Goal: Task Accomplishment & Management: Manage account settings

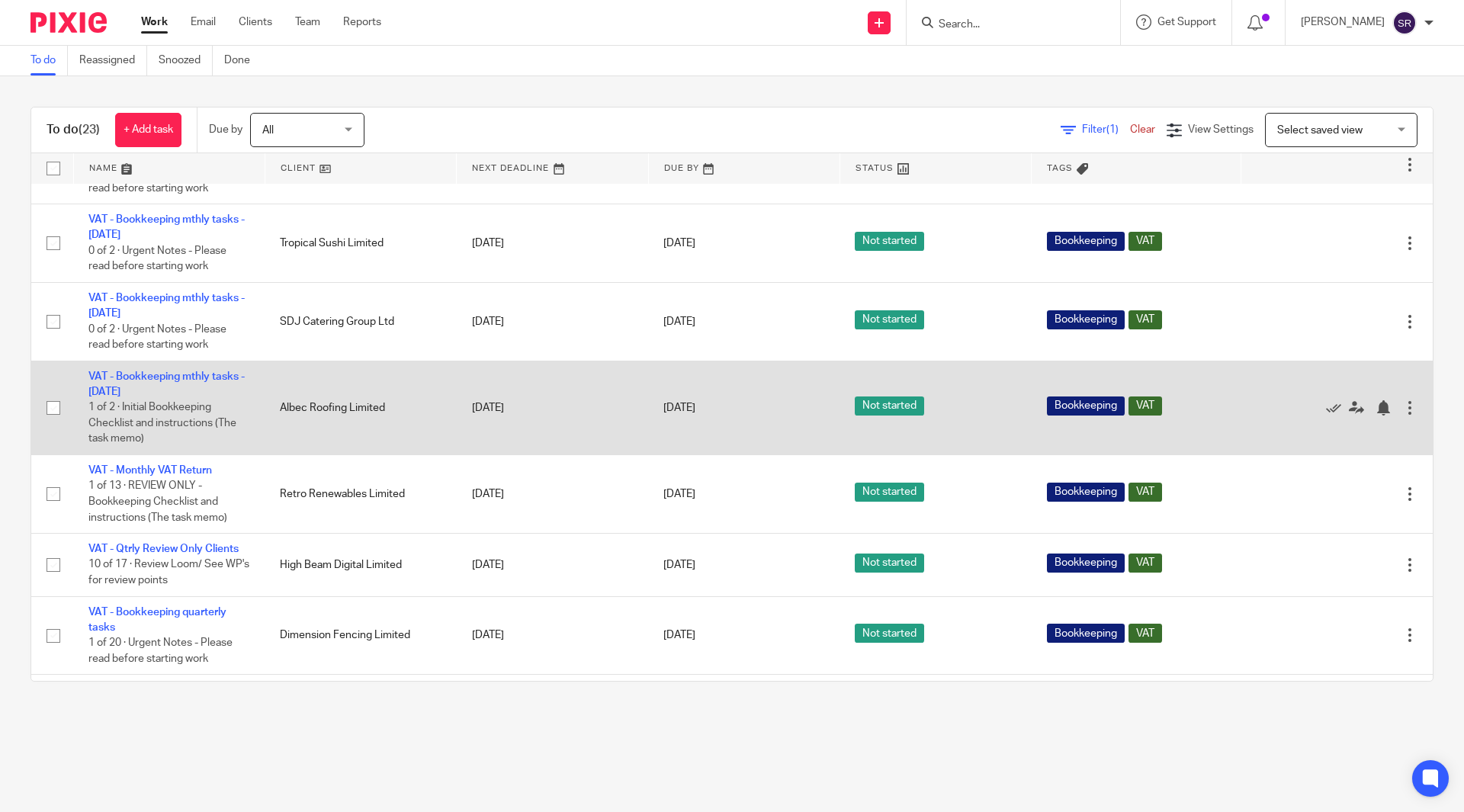
scroll to position [610, 0]
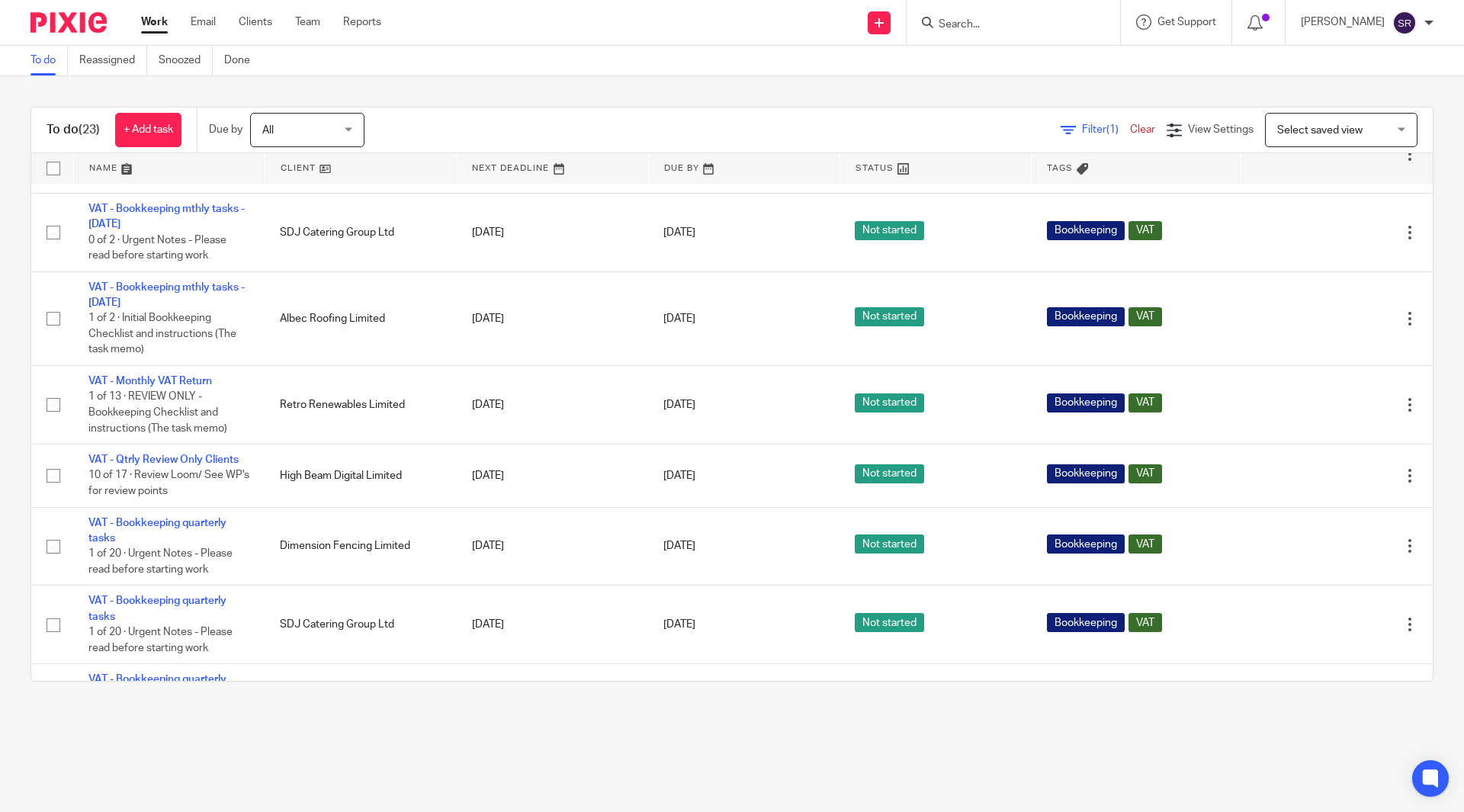
drag, startPoint x: 444, startPoint y: 44, endPoint x: 424, endPoint y: 92, distance: 52.0
click at [445, 43] on div "Send new email Create task Add client Request signature Get Support Contact via…" at bounding box center [934, 22] width 1060 height 45
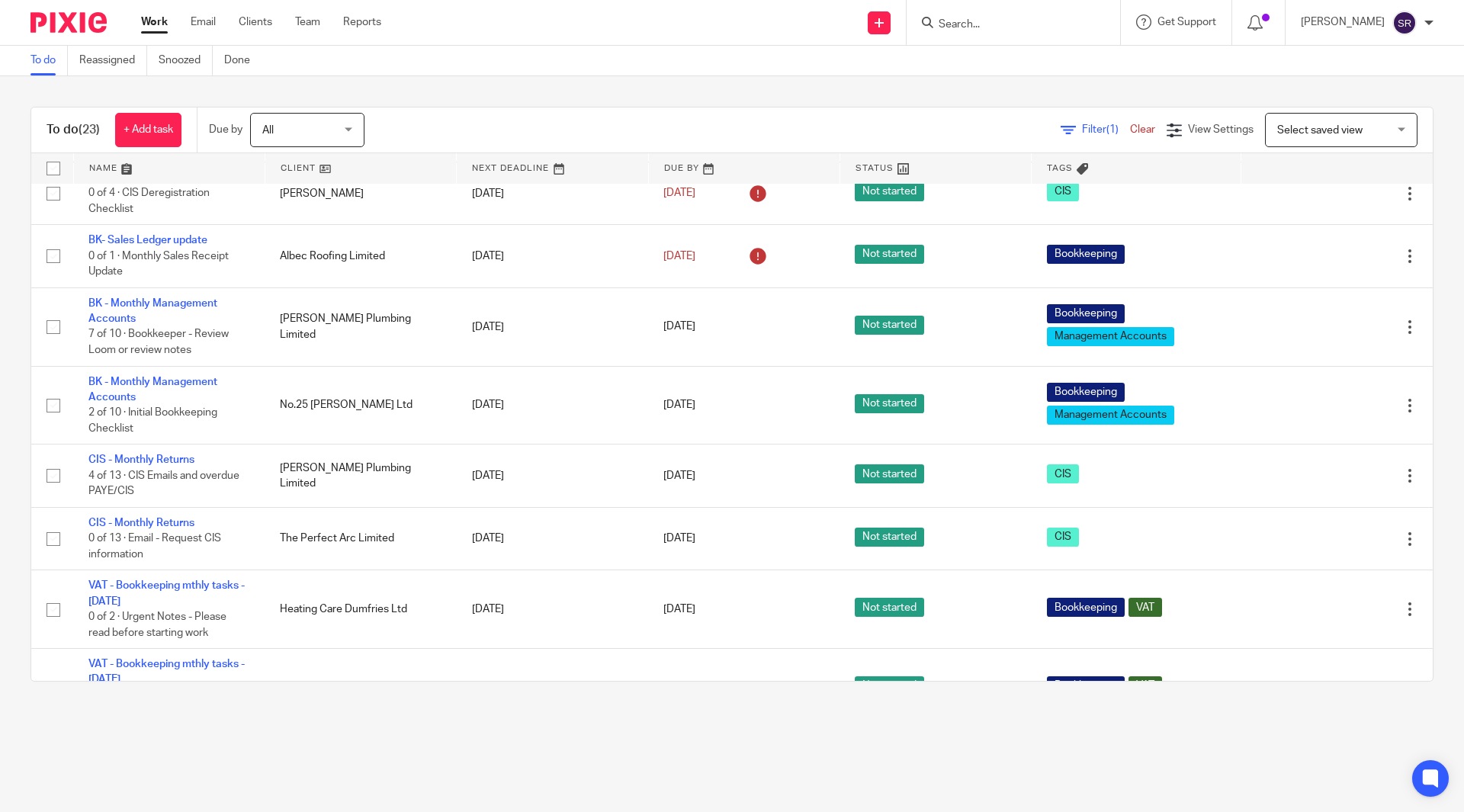
scroll to position [0, 0]
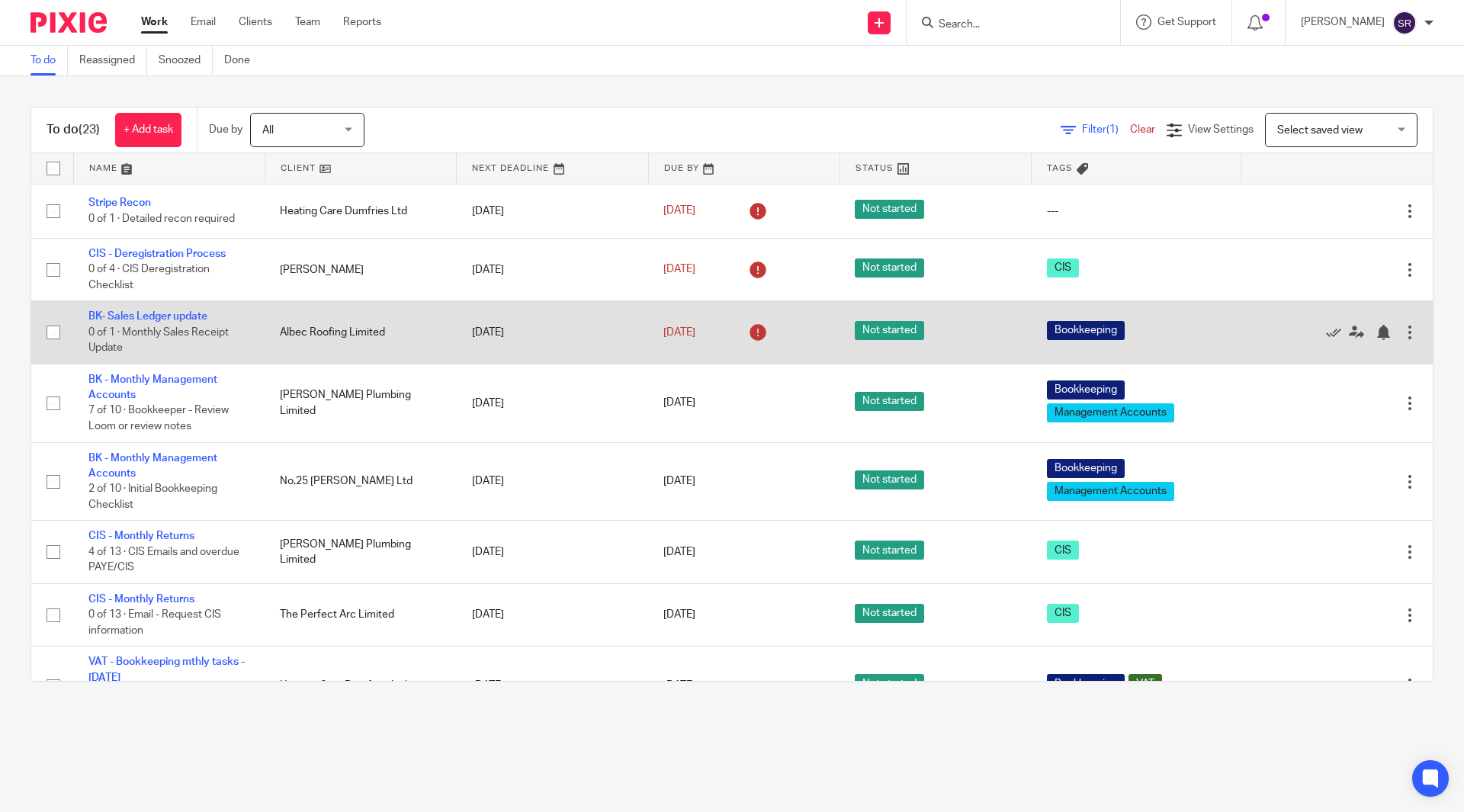
click at [745, 332] on icon at bounding box center [758, 332] width 24 height 24
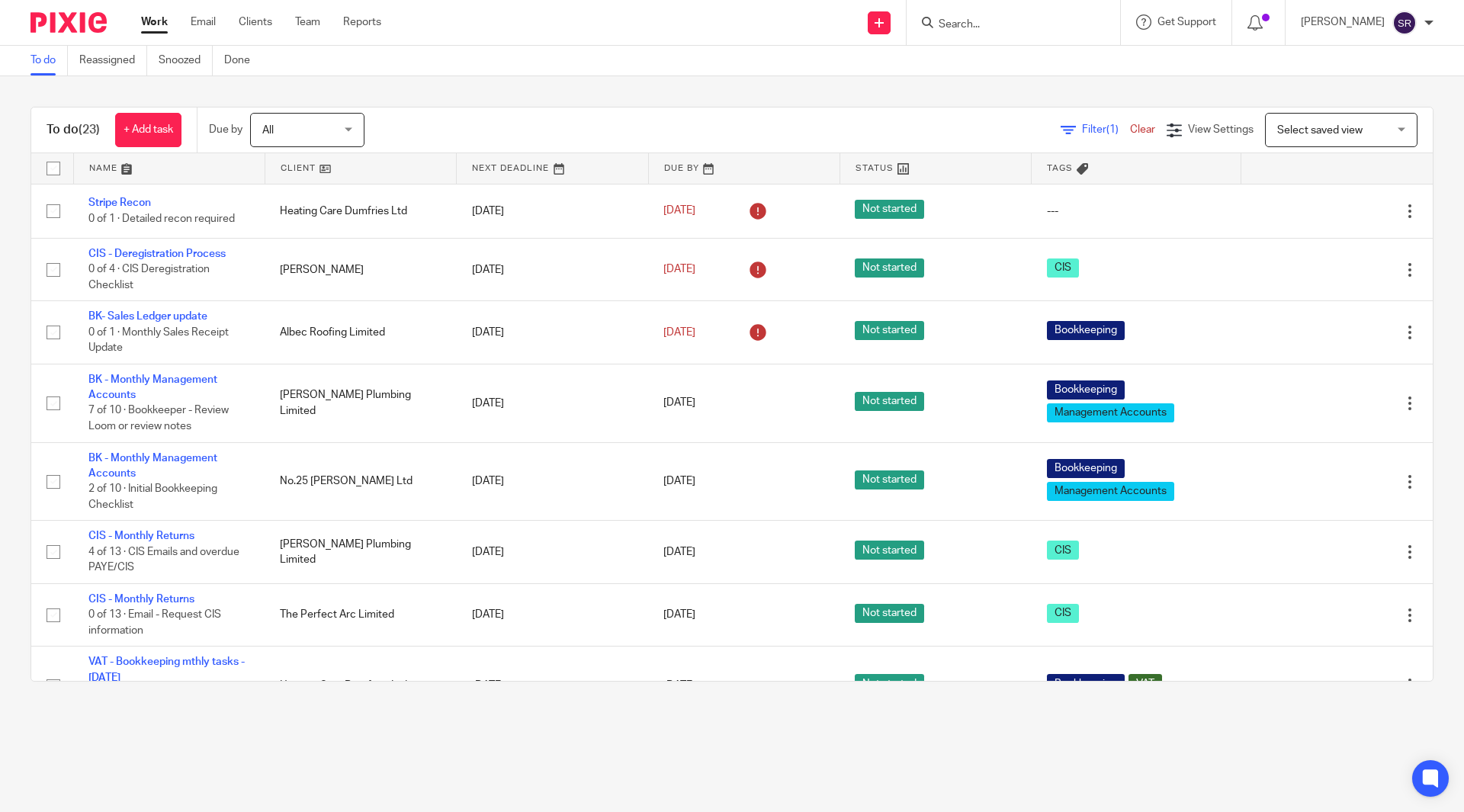
click at [1020, 28] on input "Search" at bounding box center [1005, 25] width 137 height 14
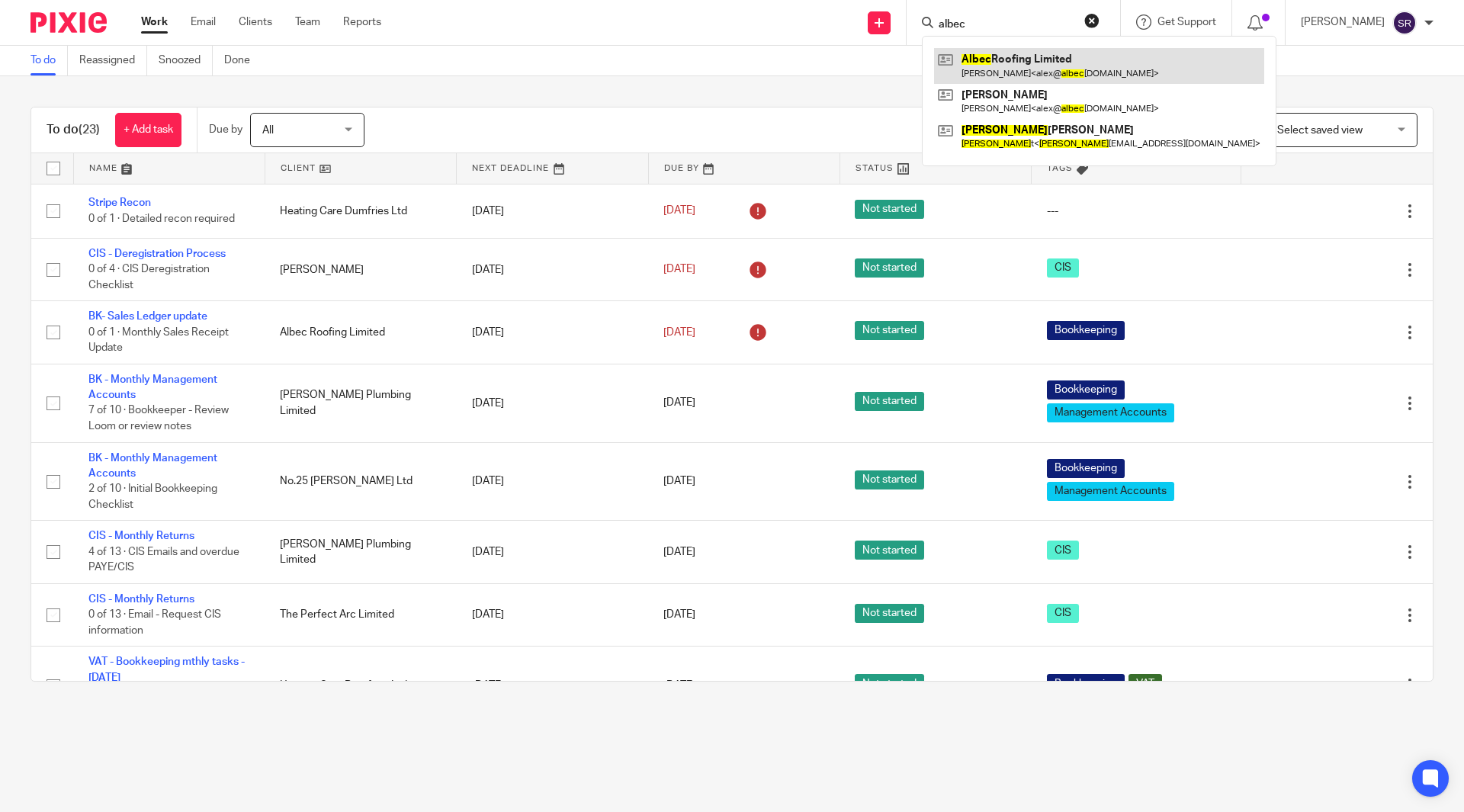
type input "albec"
click at [1058, 68] on link at bounding box center [1098, 66] width 330 height 35
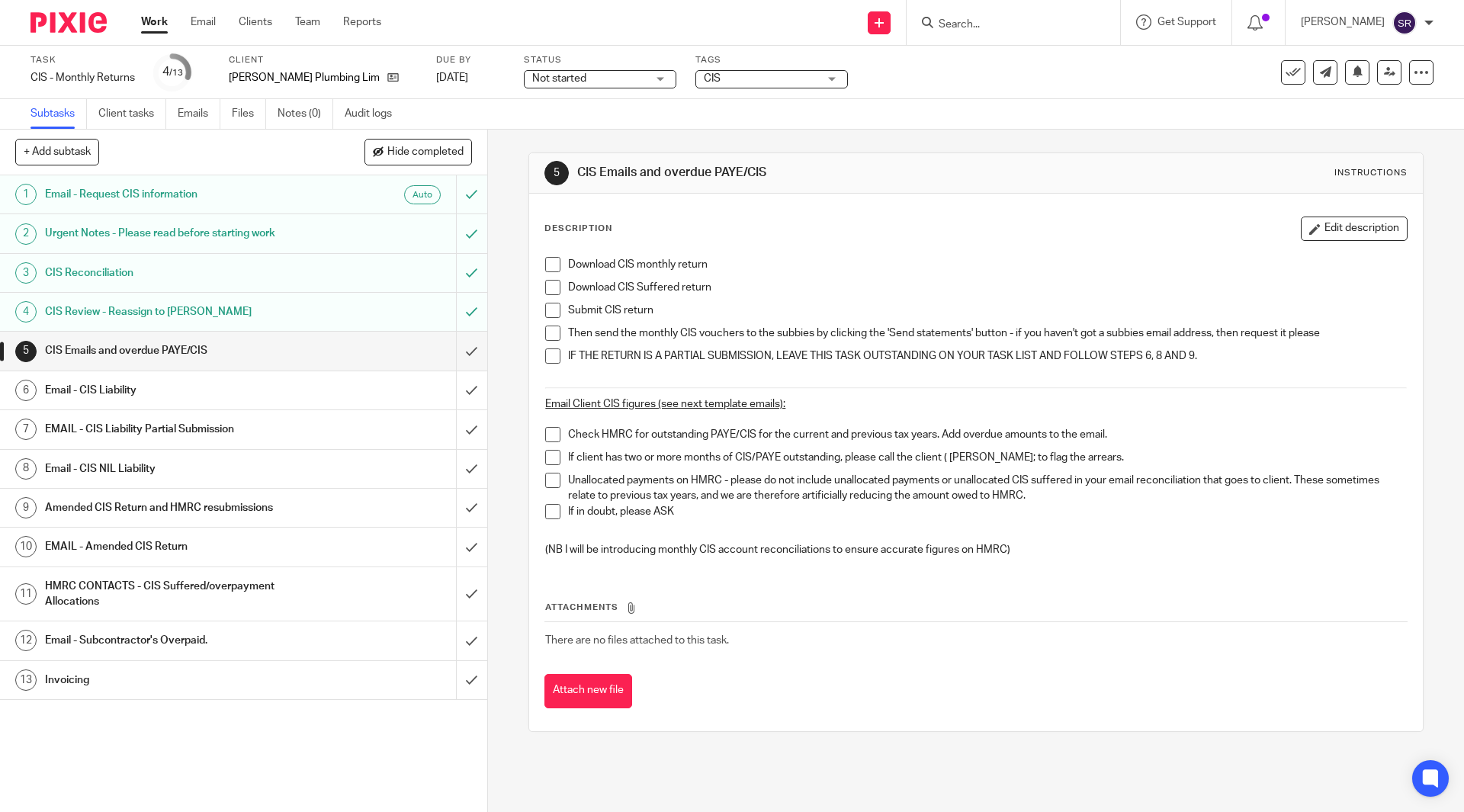
click at [214, 309] on h1 "CIS Review - Reassign to [PERSON_NAME]" at bounding box center [177, 311] width 264 height 23
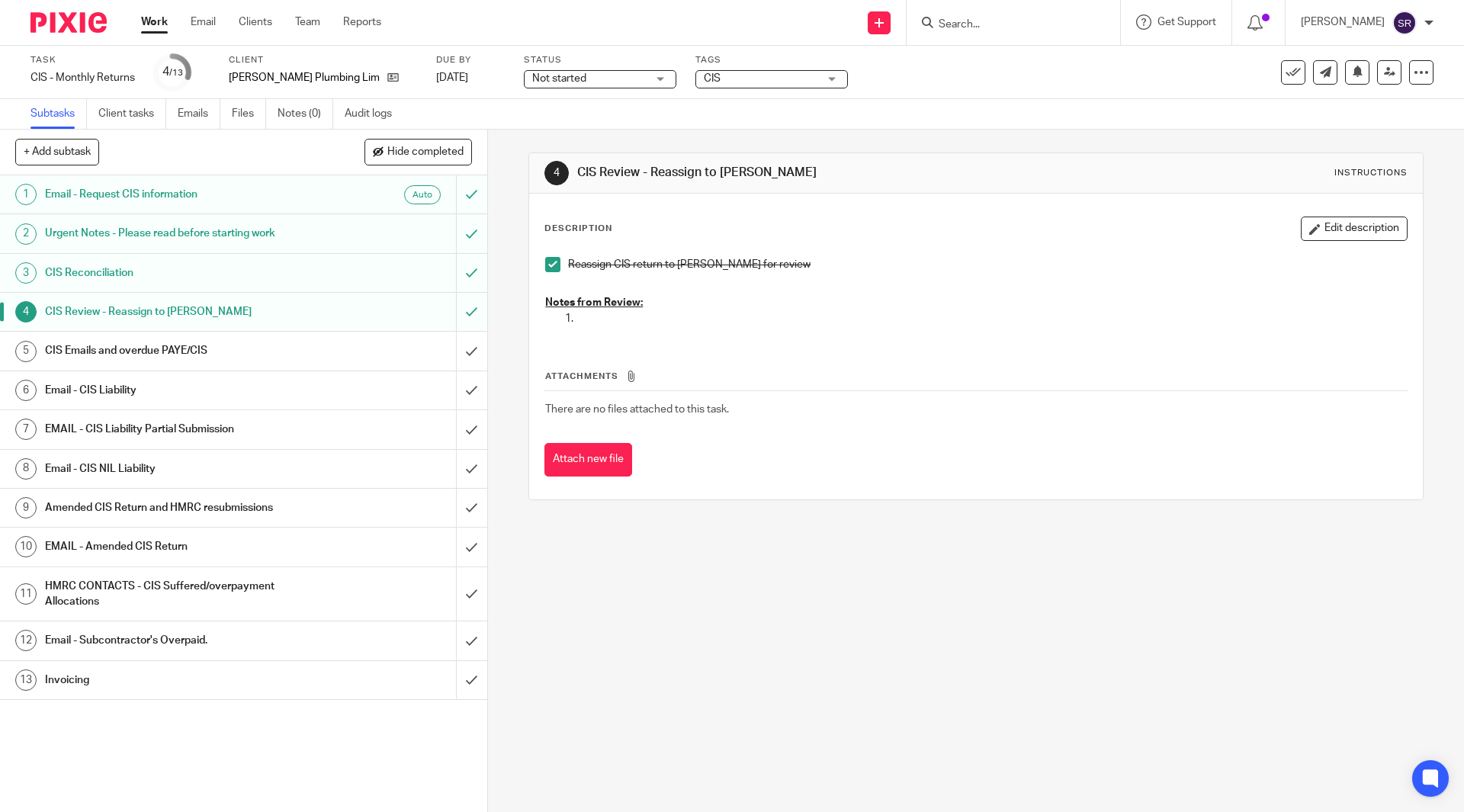
click at [171, 346] on h1 "CIS Emails and overdue PAYE/CIS" at bounding box center [177, 351] width 264 height 23
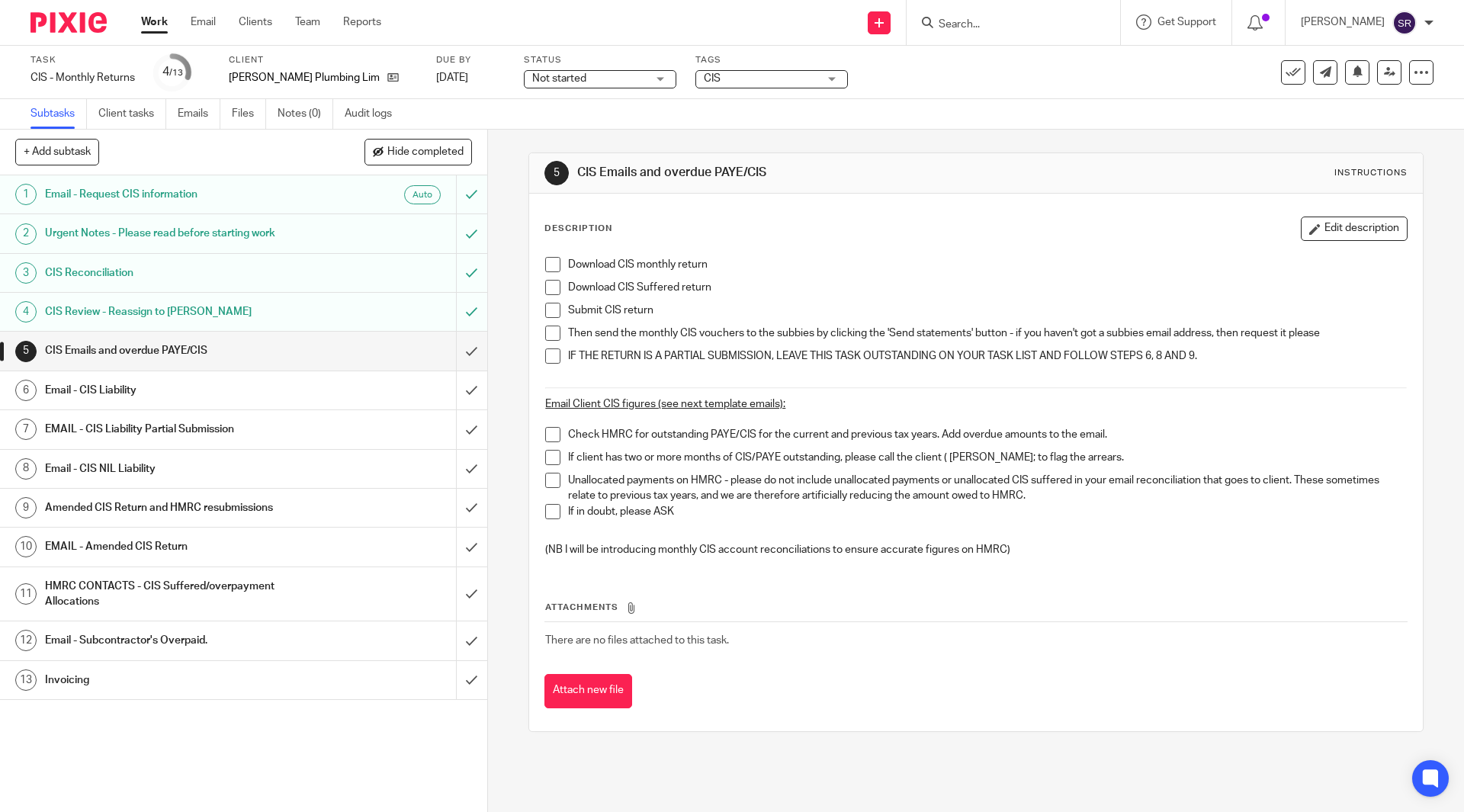
click at [547, 261] on span at bounding box center [553, 265] width 15 height 15
click at [545, 281] on span at bounding box center [553, 288] width 15 height 15
click at [545, 301] on li "Download CIS Suffered return" at bounding box center [975, 292] width 861 height 23
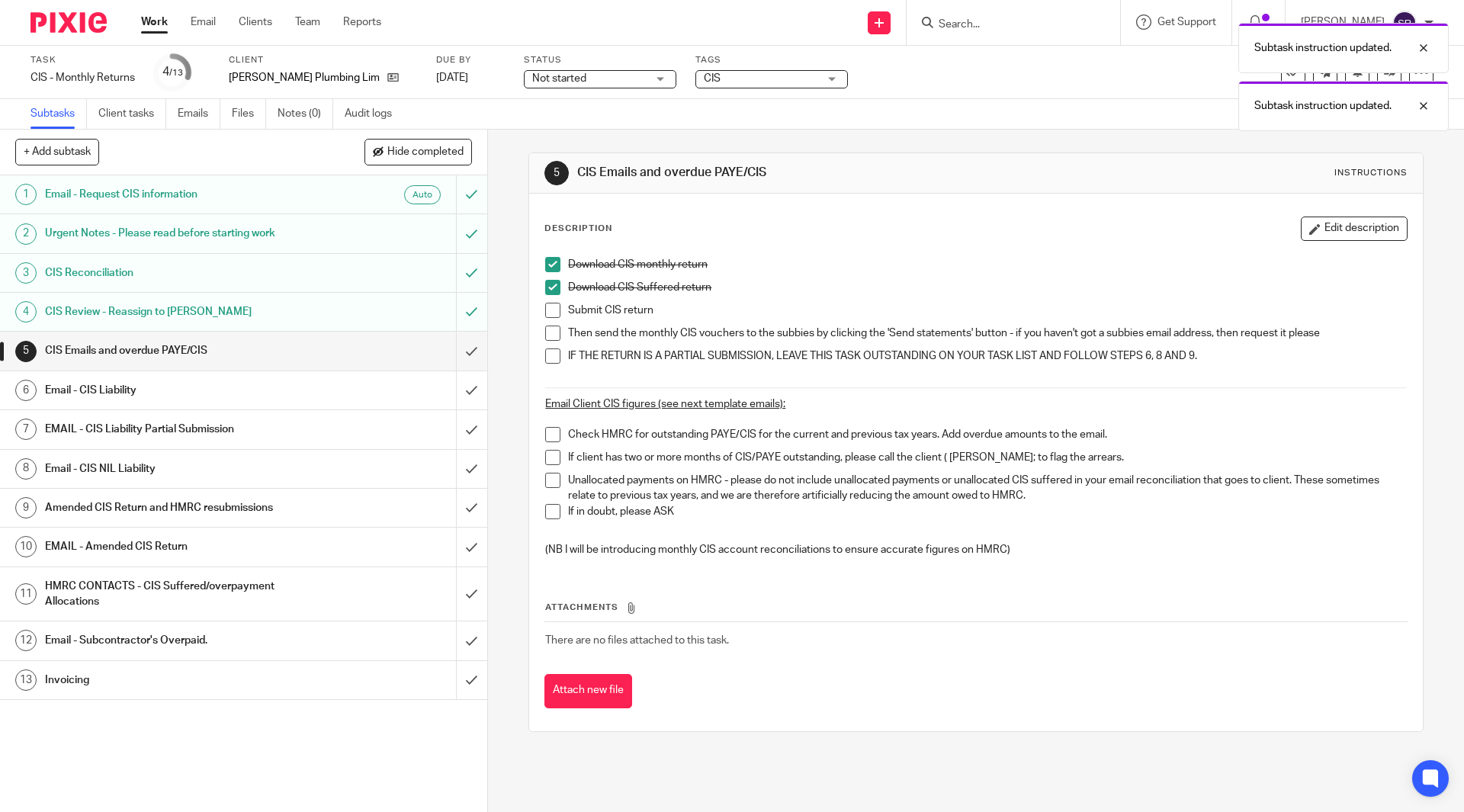
click at [545, 318] on li "Submit CIS return" at bounding box center [975, 314] width 861 height 23
click at [546, 332] on span at bounding box center [553, 333] width 15 height 15
click at [546, 308] on span at bounding box center [553, 310] width 15 height 15
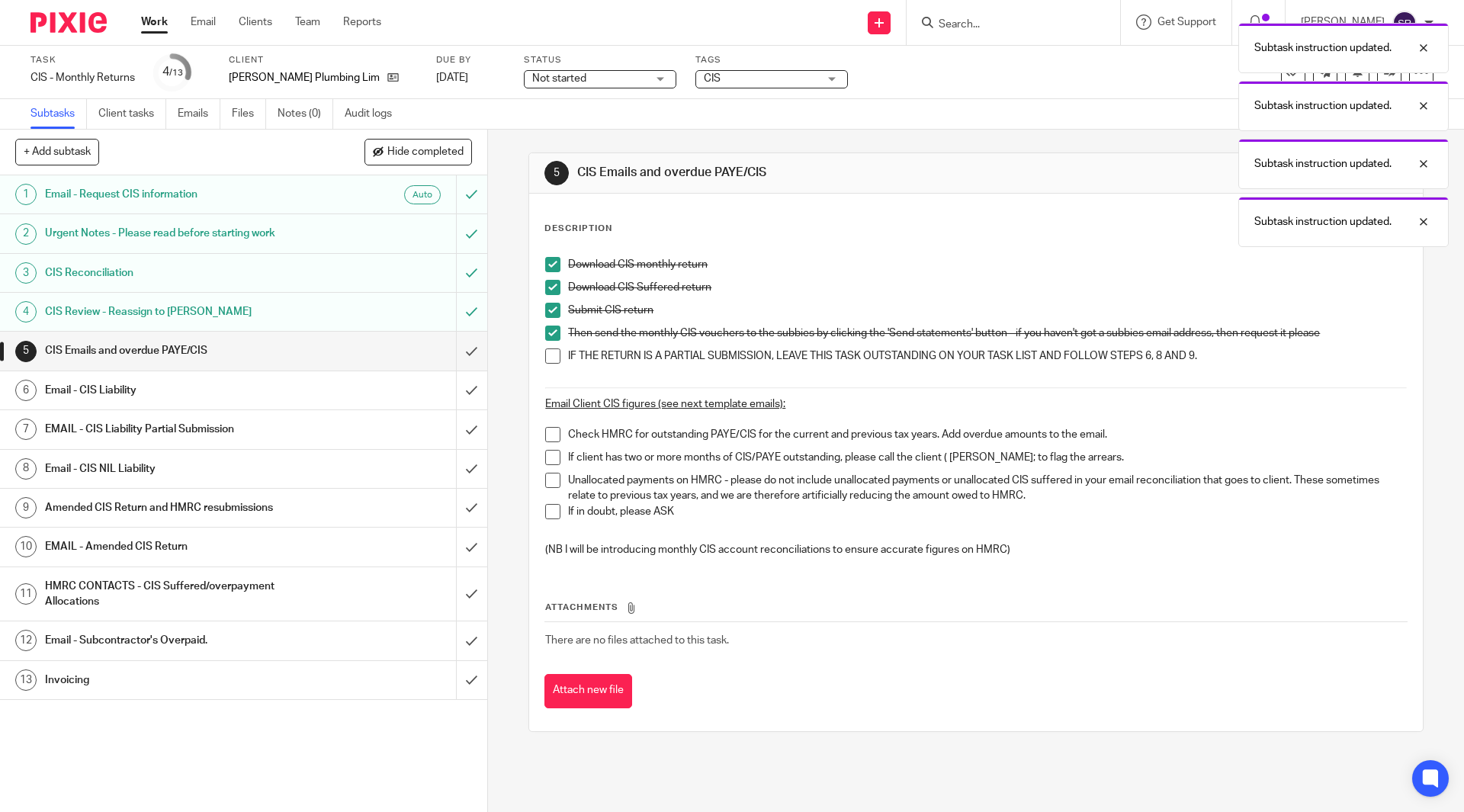
click at [547, 354] on span at bounding box center [553, 356] width 15 height 15
click at [455, 358] on input "submit" at bounding box center [243, 351] width 487 height 38
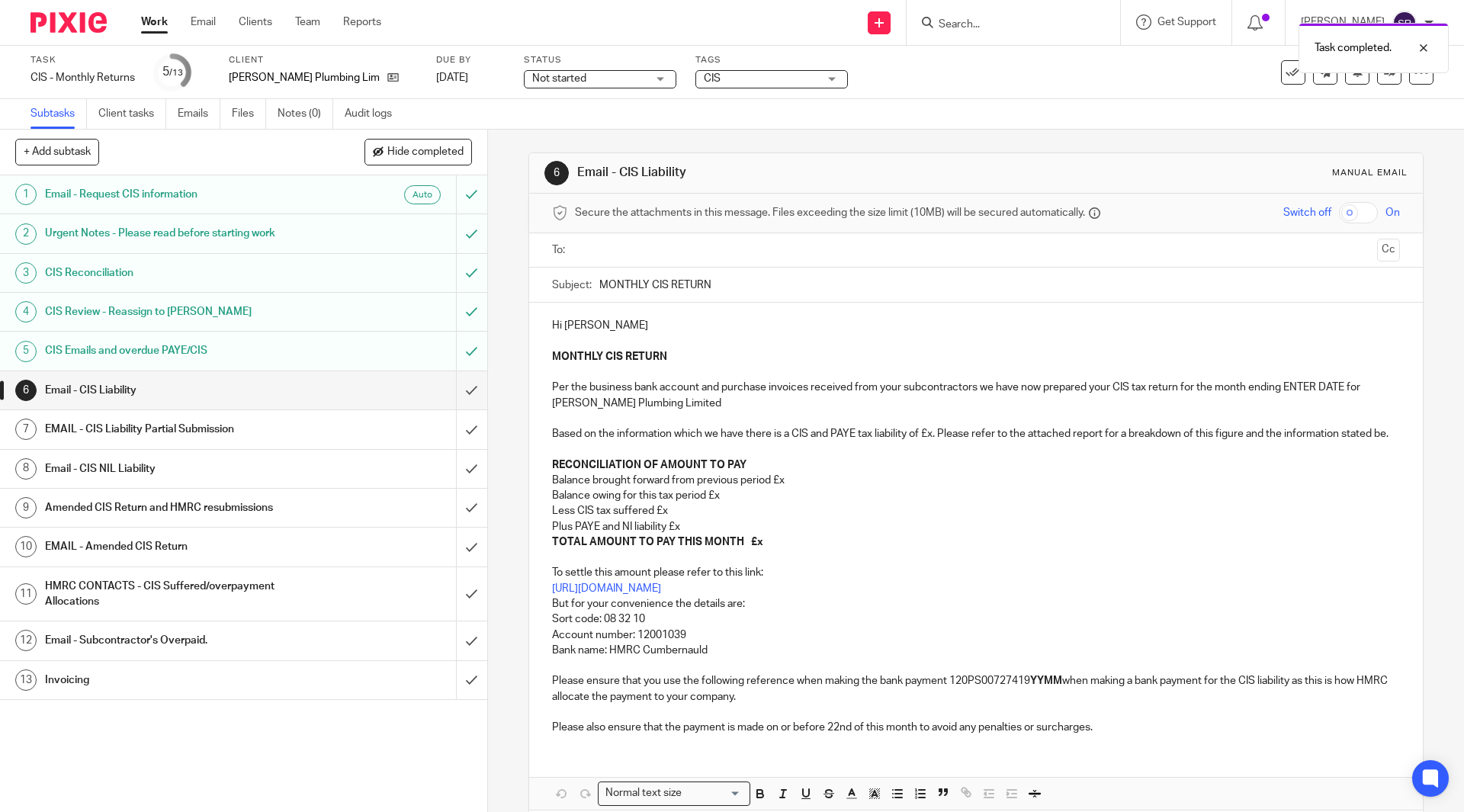
click at [142, 471] on h1 "Email - CIS NIL Liability" at bounding box center [177, 469] width 264 height 23
click at [126, 387] on h1 "Email - CIS Liability" at bounding box center [177, 390] width 264 height 23
click at [726, 503] on p "Balance owing for this tax period £x" at bounding box center [975, 496] width 847 height 15
click at [682, 534] on p "Plus PAYE and NI liability £x" at bounding box center [975, 527] width 847 height 15
click at [782, 488] on p "Balance brought forward from previous period £x" at bounding box center [975, 481] width 847 height 15
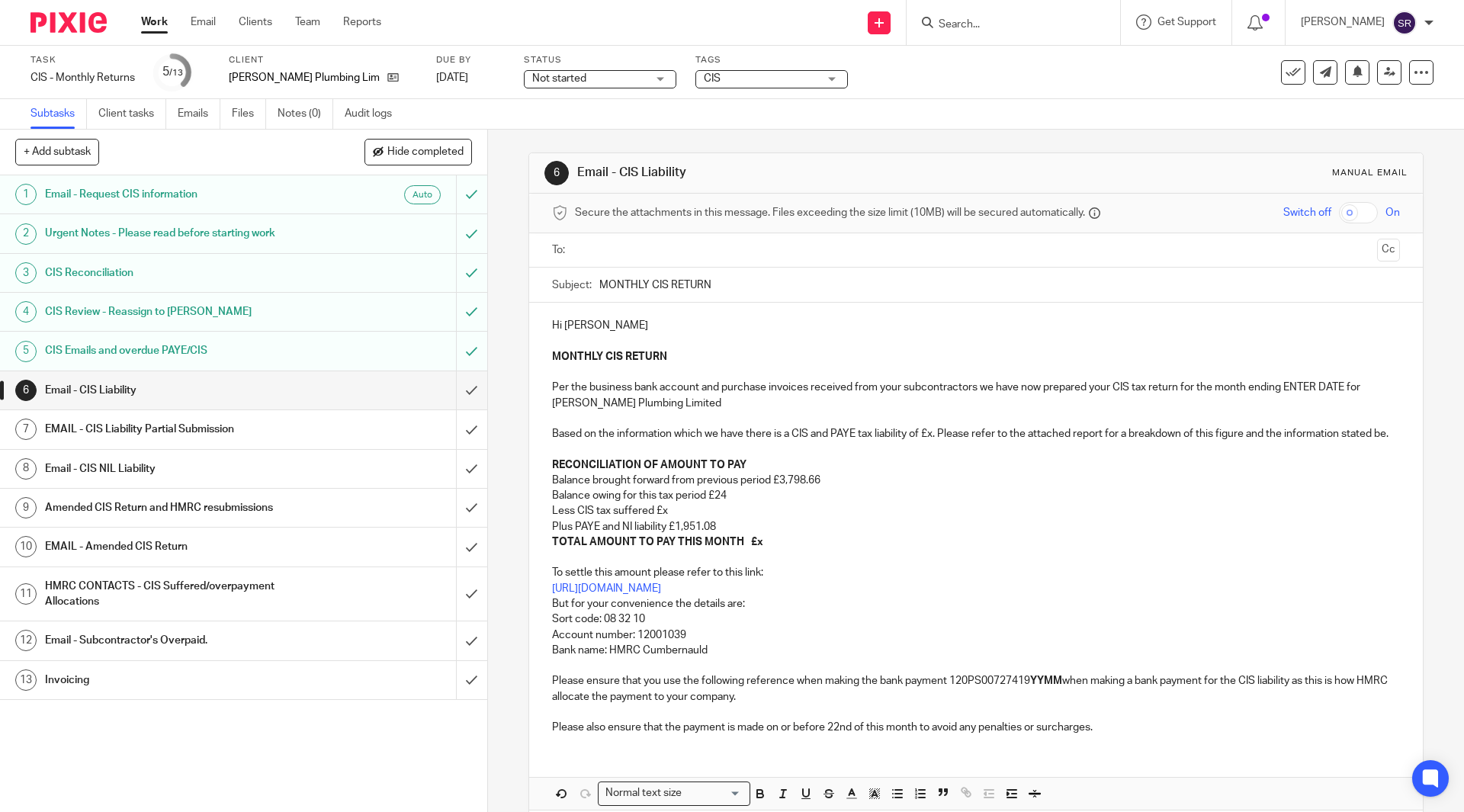
click at [758, 549] on p "TOTAL AMOUNT TO PAY THIS MONTH £x" at bounding box center [975, 542] width 847 height 15
drag, startPoint x: 1063, startPoint y: 698, endPoint x: 1030, endPoint y: 700, distance: 33.1
click at [1030, 700] on p "To settle this amount please refer to this link: https://www.gov.uk/pay-paye-ta…" at bounding box center [975, 627] width 847 height 155
click at [933, 437] on p "MONTHLY CIS RETURN Per the business bank account and purchase invoices received…" at bounding box center [975, 410] width 847 height 123
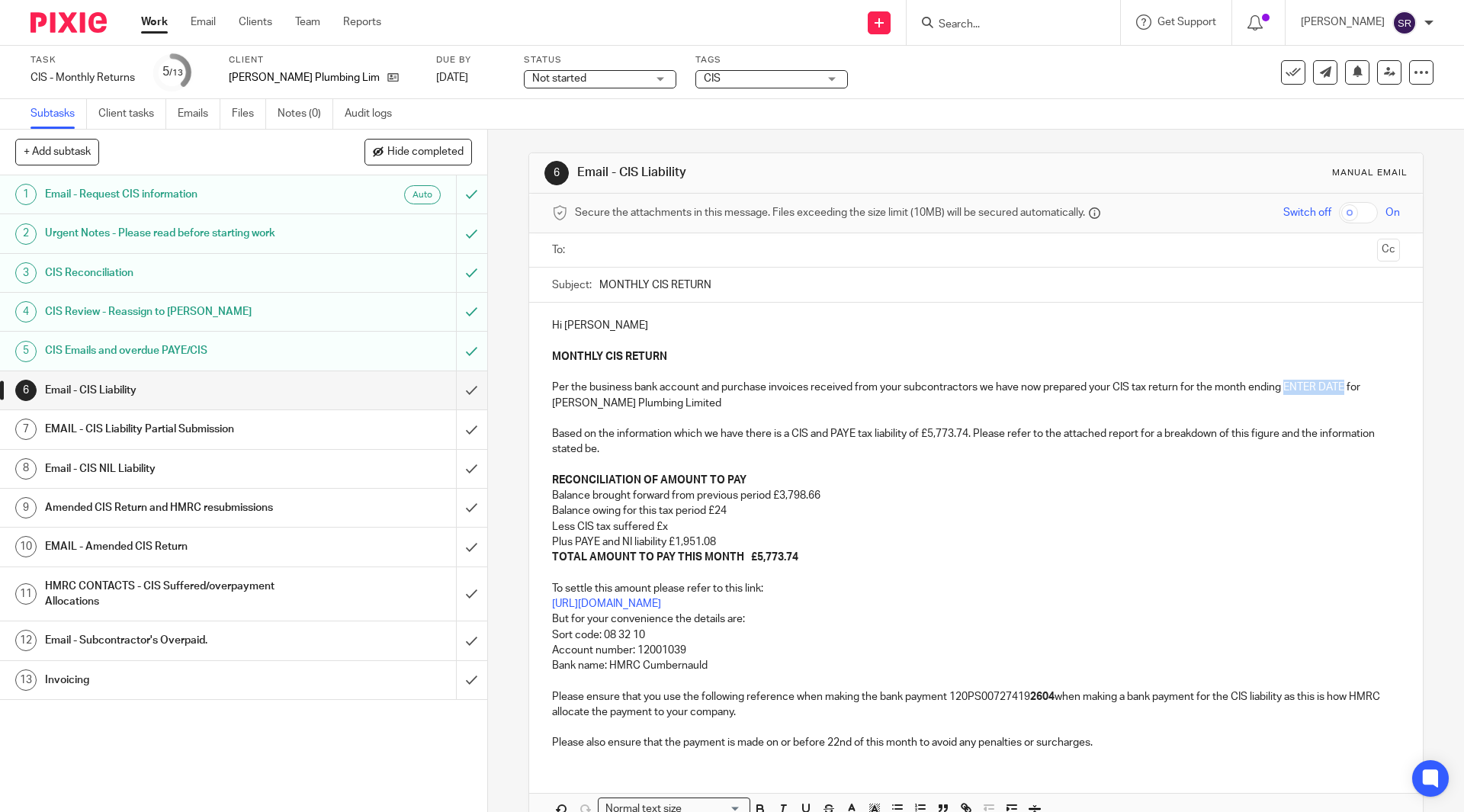
drag, startPoint x: 1338, startPoint y: 385, endPoint x: 1282, endPoint y: 385, distance: 56.0
click at [1282, 385] on p "MONTHLY CIS RETURN Per the business bank account and purchase invoices received…" at bounding box center [975, 418] width 847 height 139
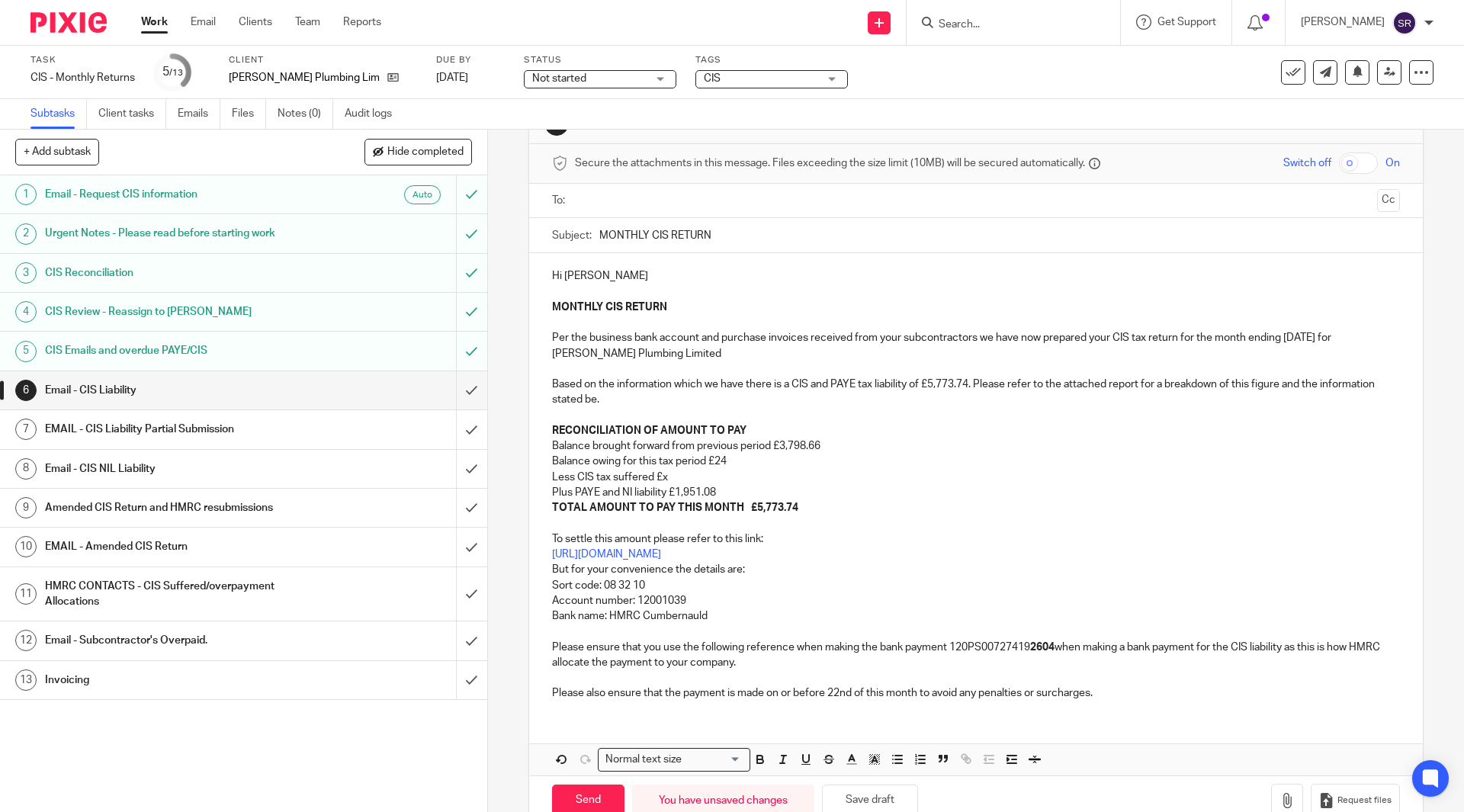
scroll to position [77, 0]
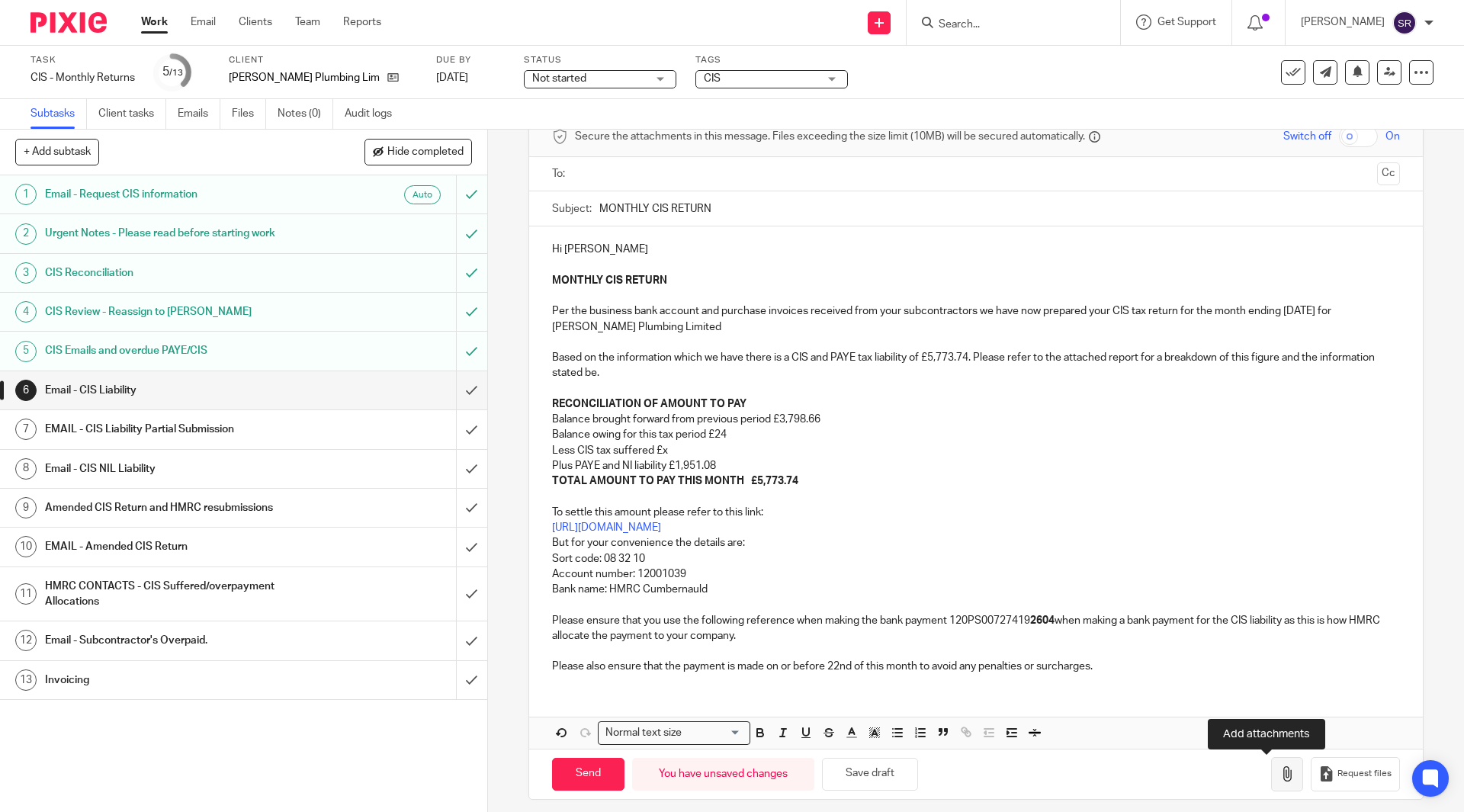
click at [1280, 768] on icon "button" at bounding box center [1287, 774] width 15 height 15
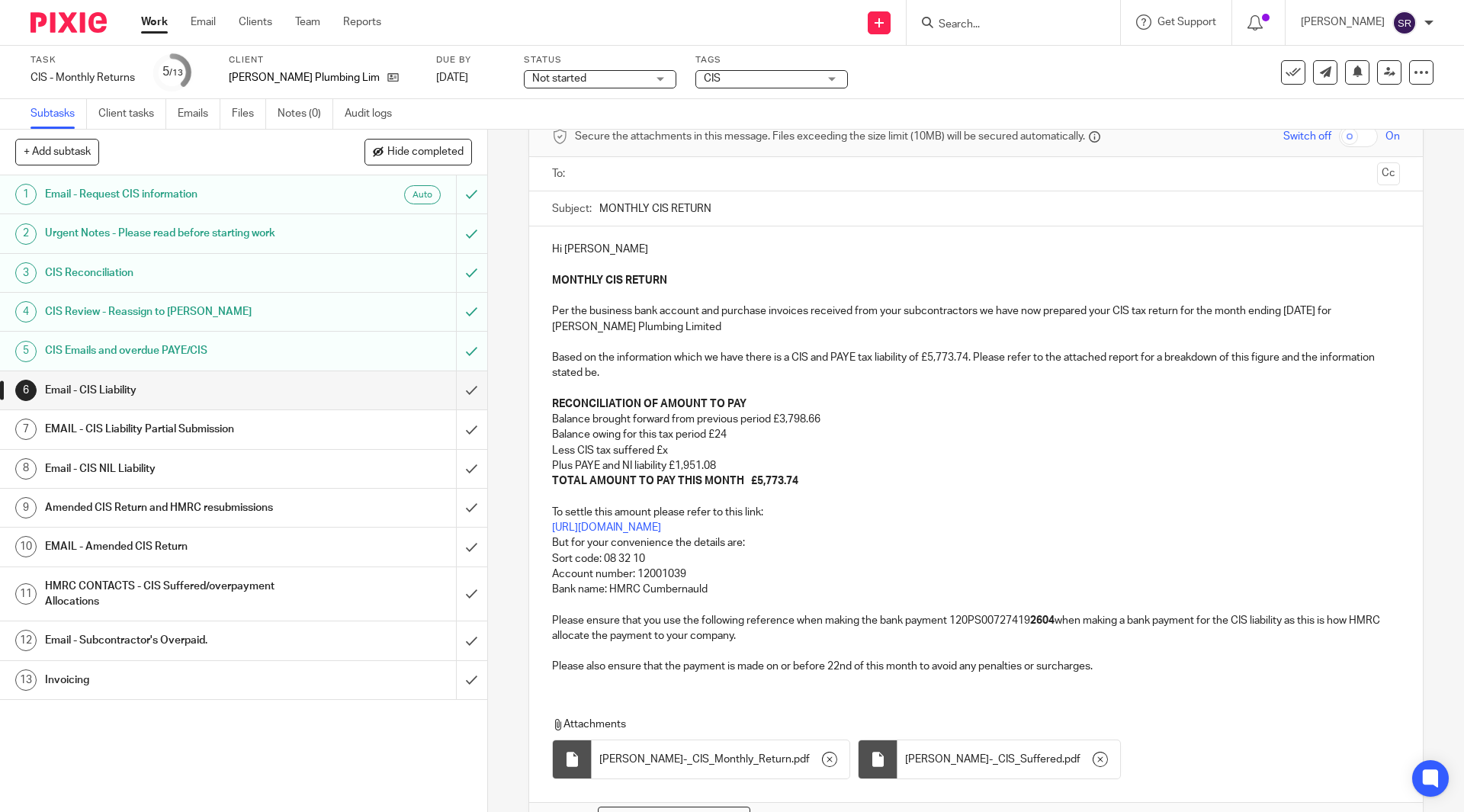
scroll to position [0, 0]
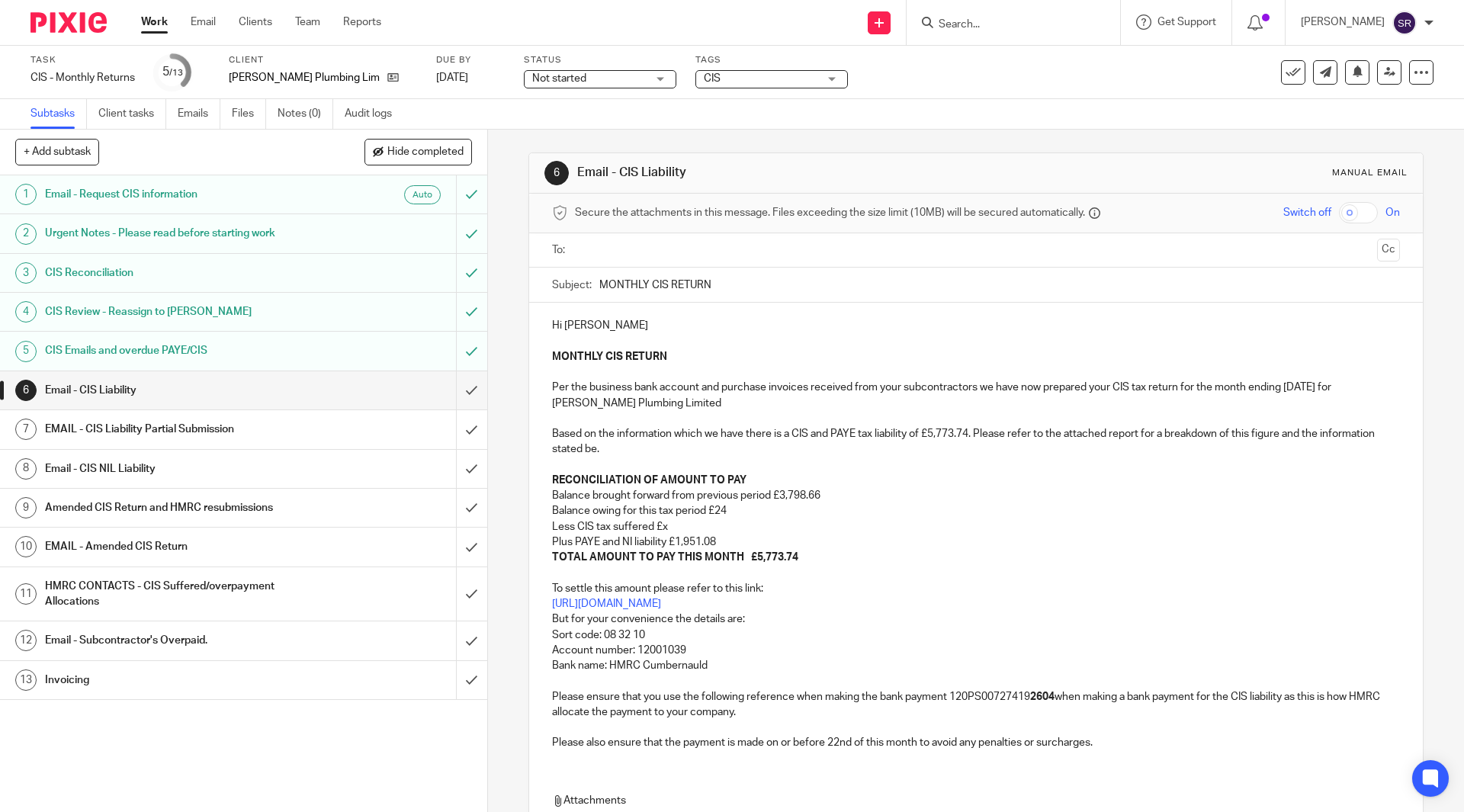
click at [652, 240] on ul at bounding box center [976, 250] width 800 height 25
click at [651, 245] on input "text" at bounding box center [975, 250] width 790 height 18
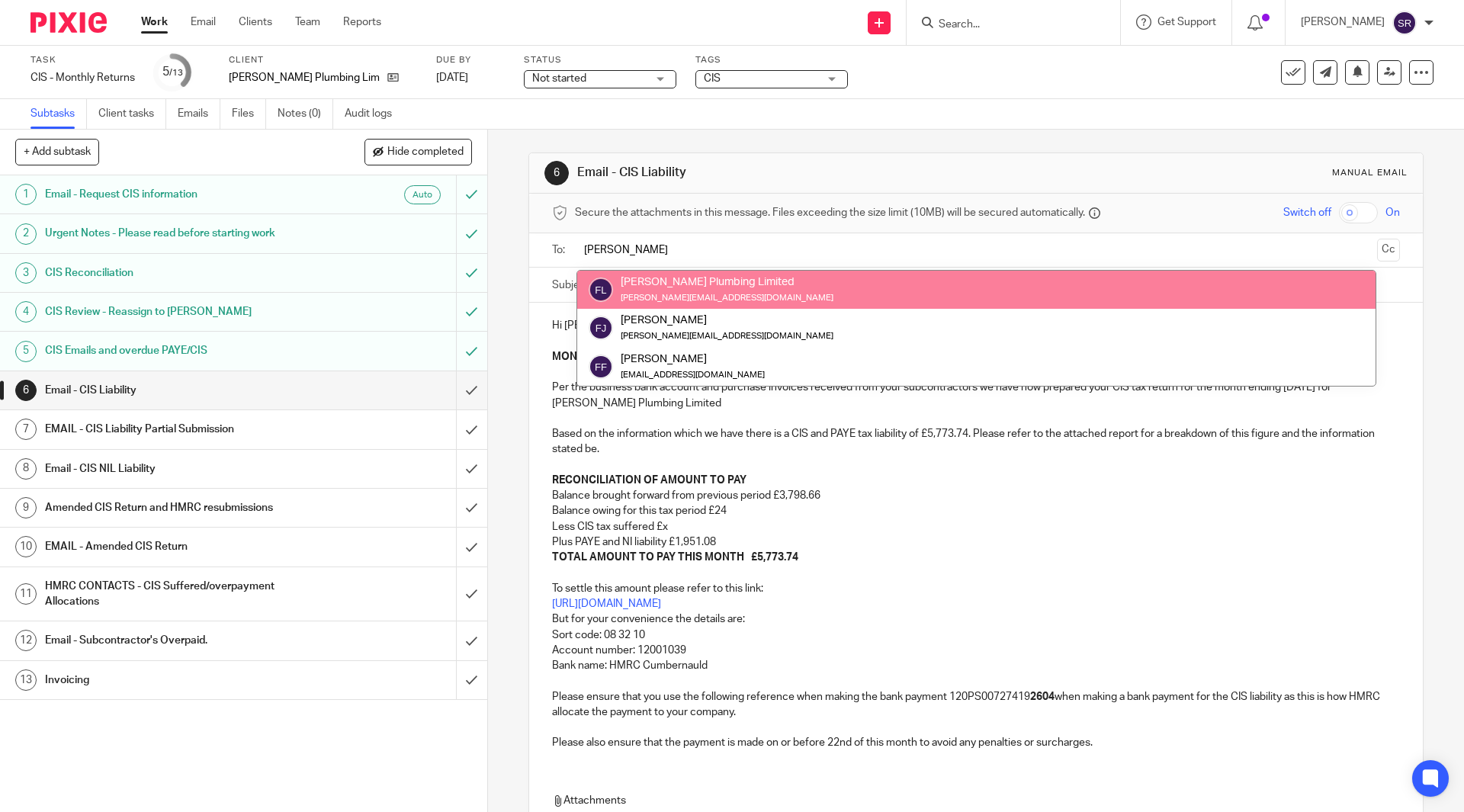
type input "frank"
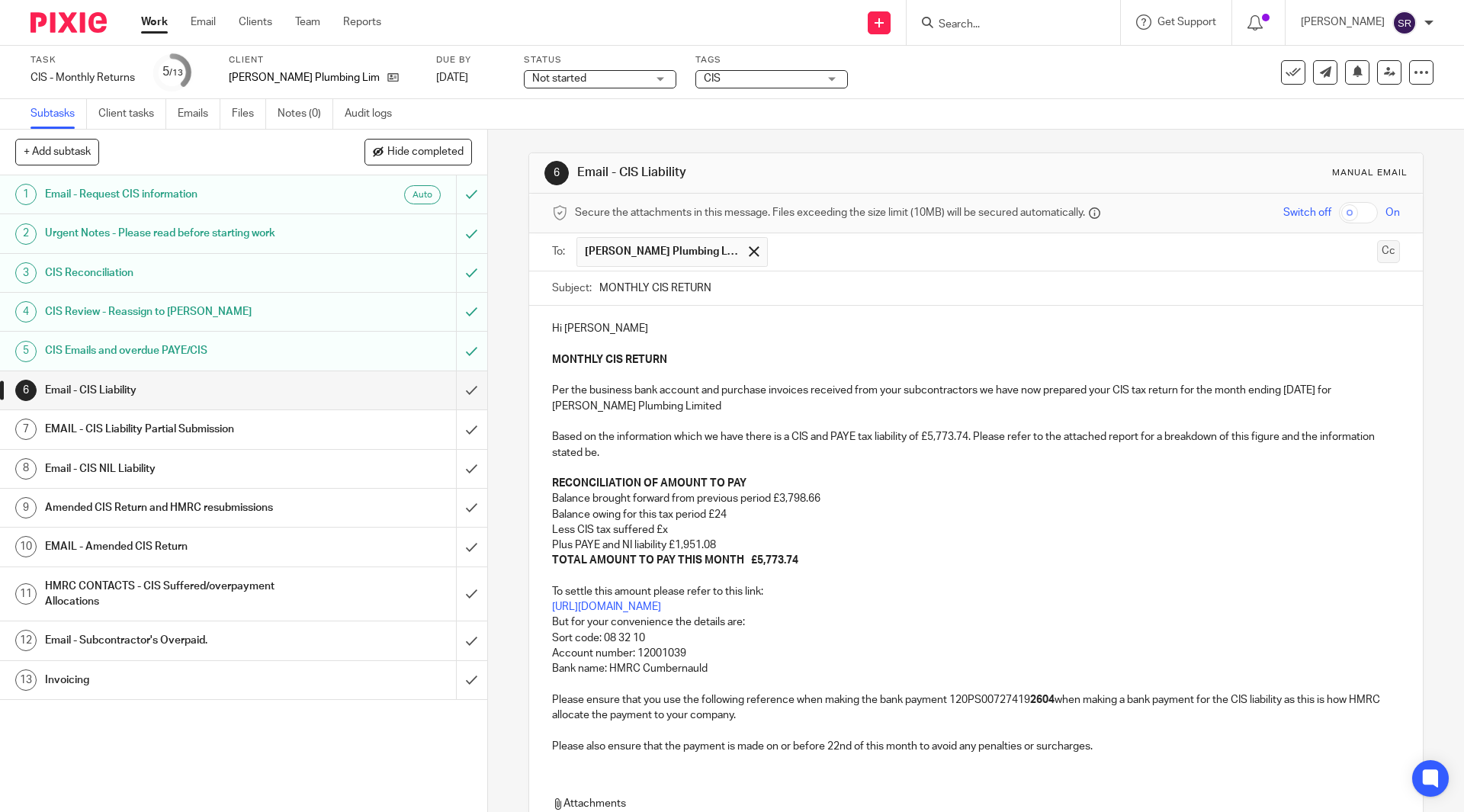
click at [1377, 253] on button "Cc" at bounding box center [1388, 252] width 23 height 23
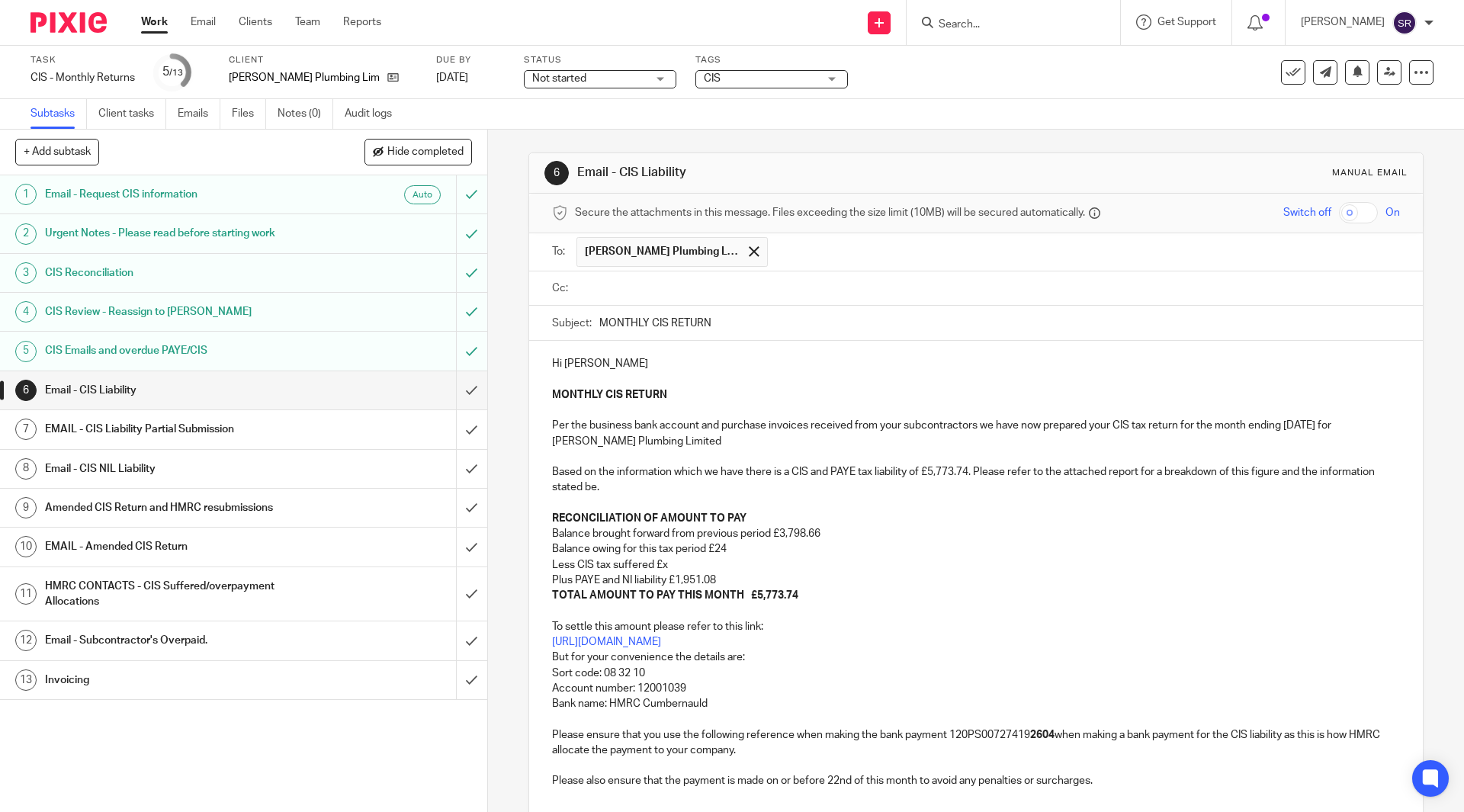
click at [883, 292] on input "text" at bounding box center [986, 289] width 813 height 18
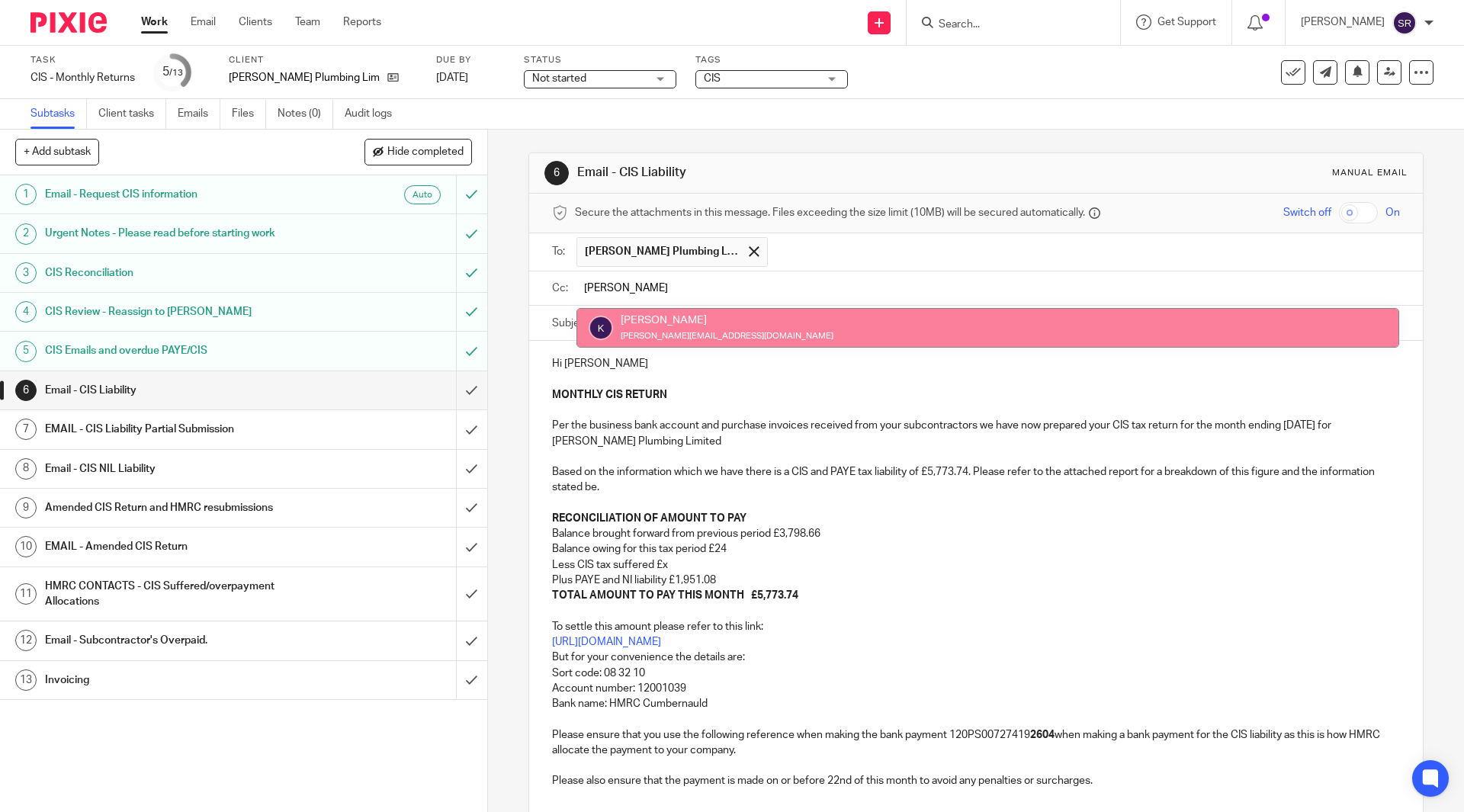
type input "kim"
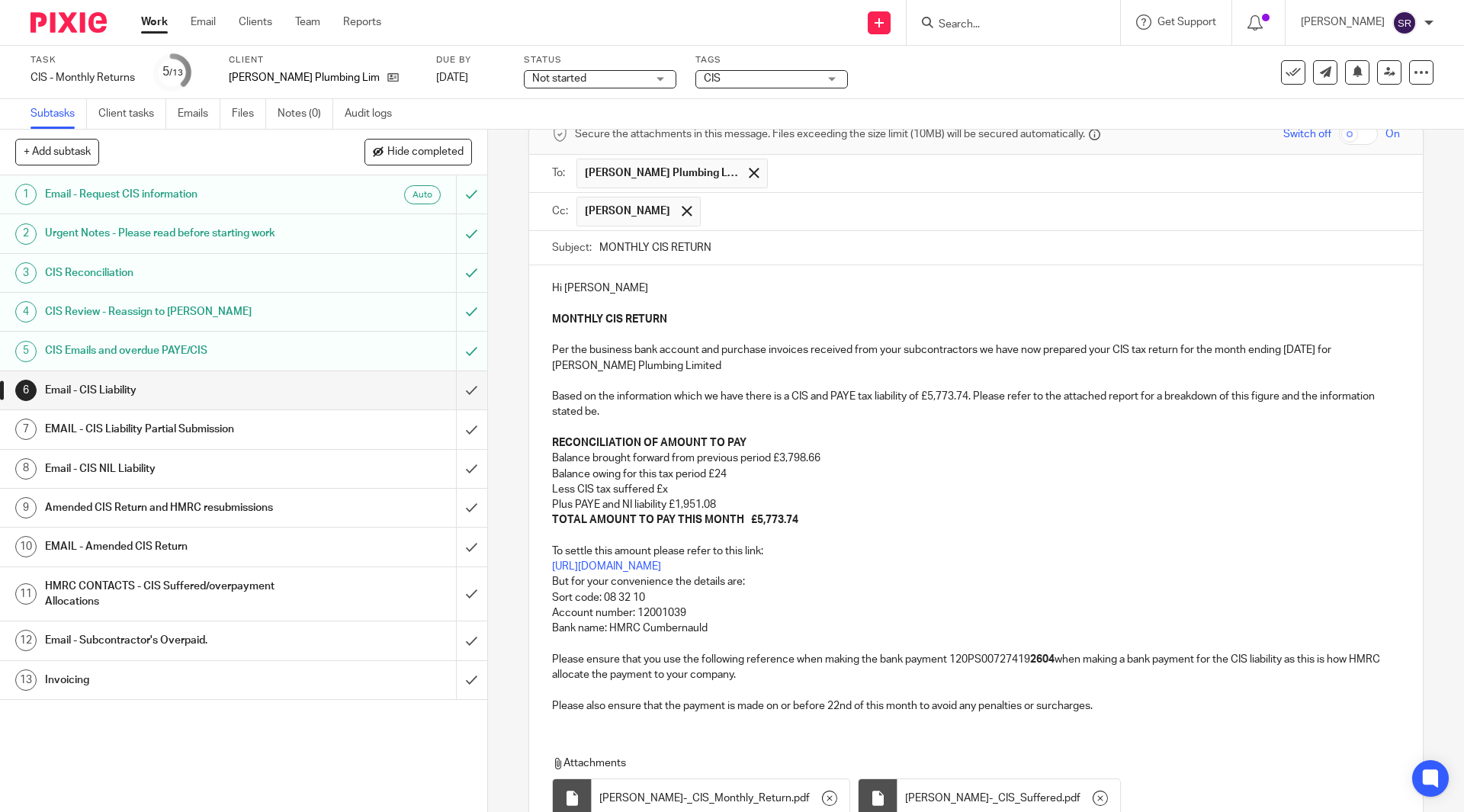
scroll to position [214, 0]
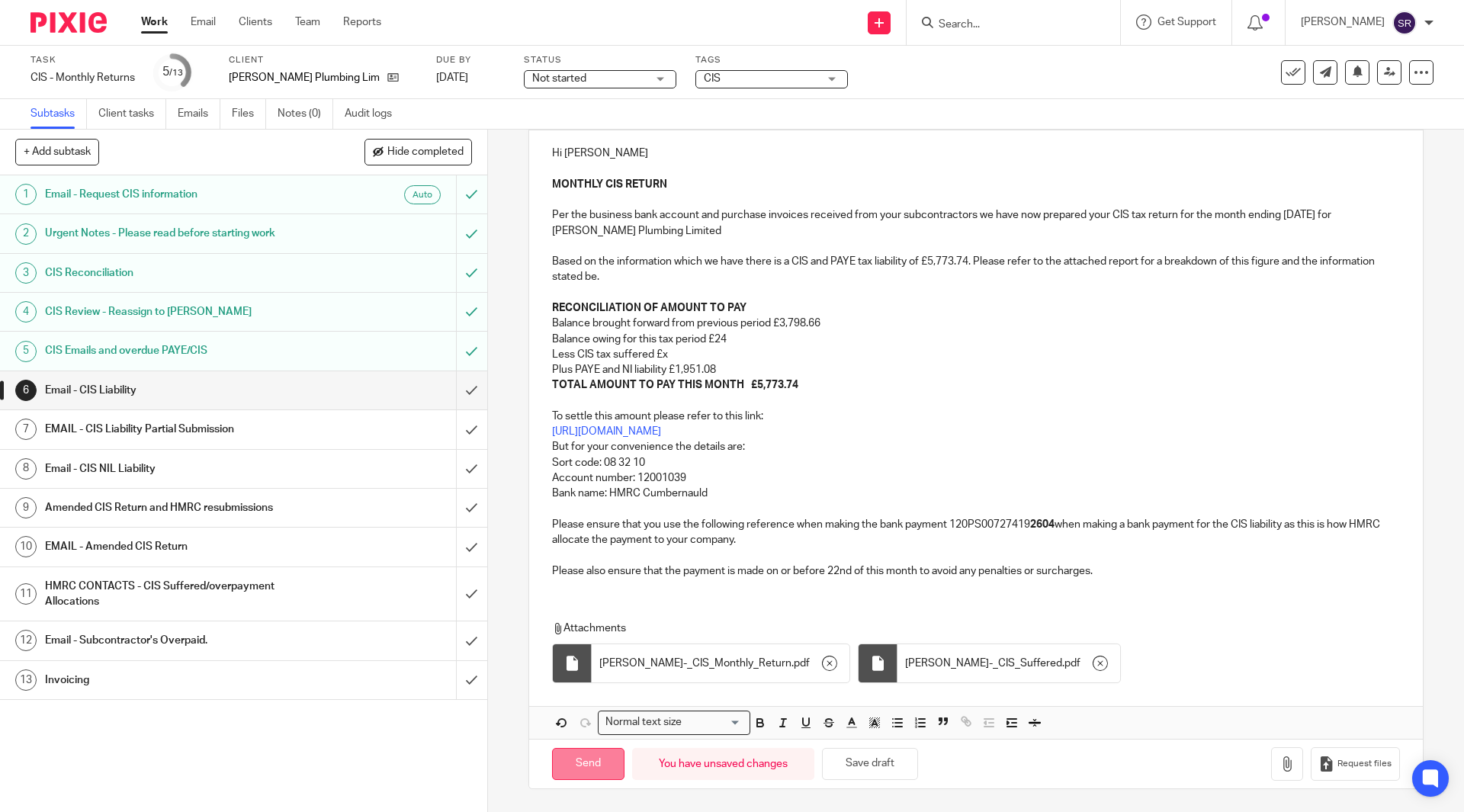
click at [594, 768] on input "Send" at bounding box center [588, 764] width 73 height 33
type input "Sent"
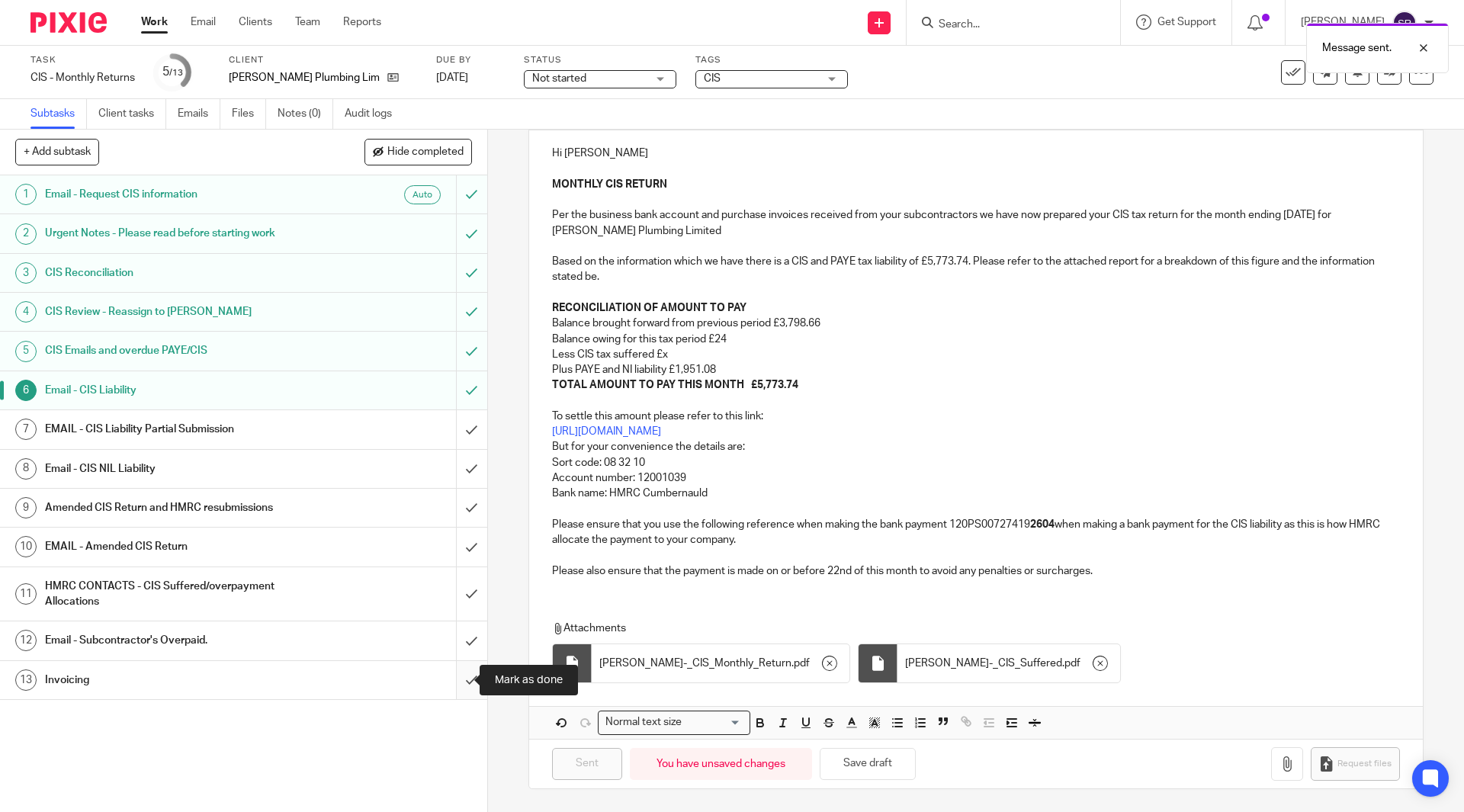
click at [448, 683] on input "submit" at bounding box center [243, 680] width 487 height 38
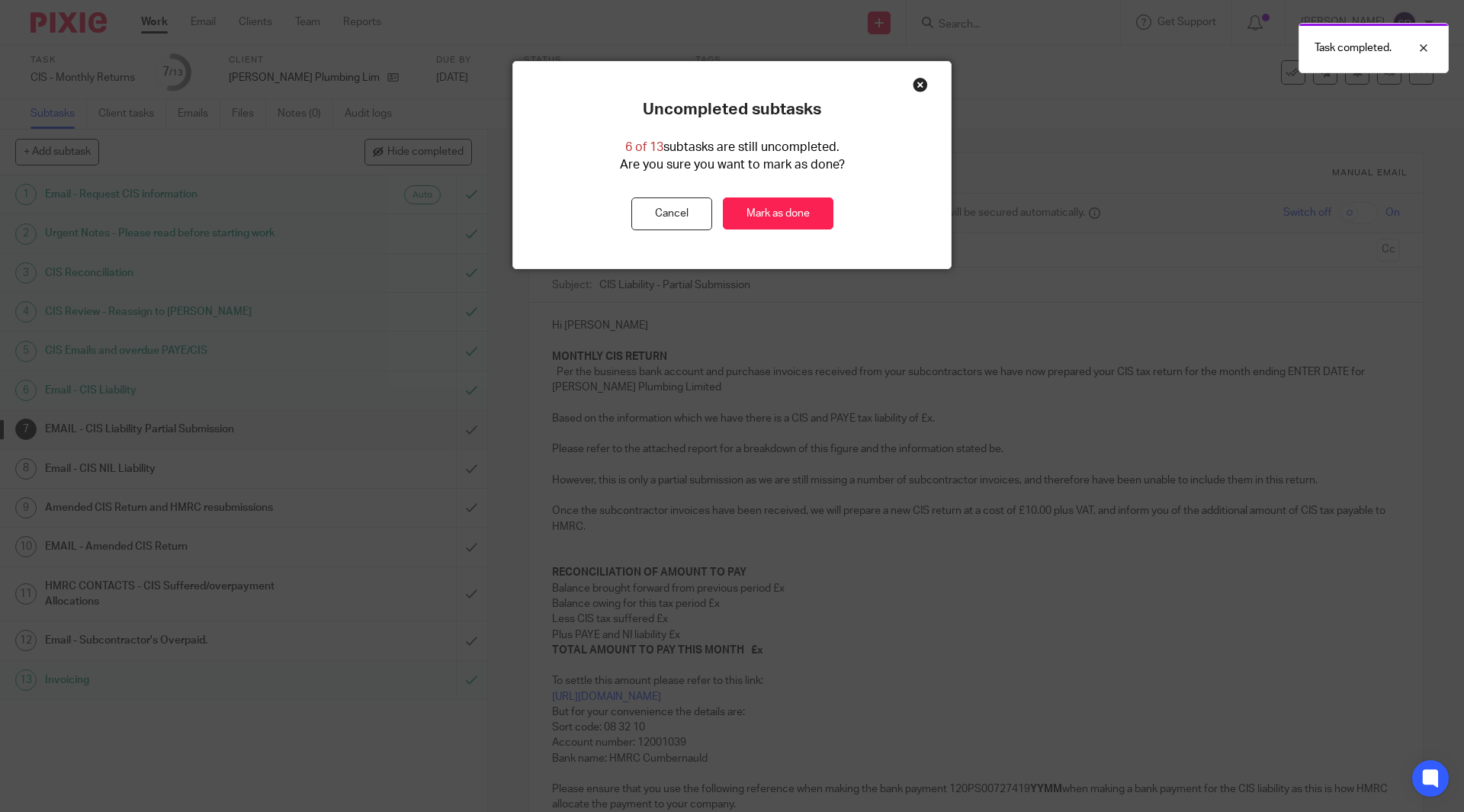
click at [784, 218] on link "Mark as done" at bounding box center [778, 214] width 110 height 33
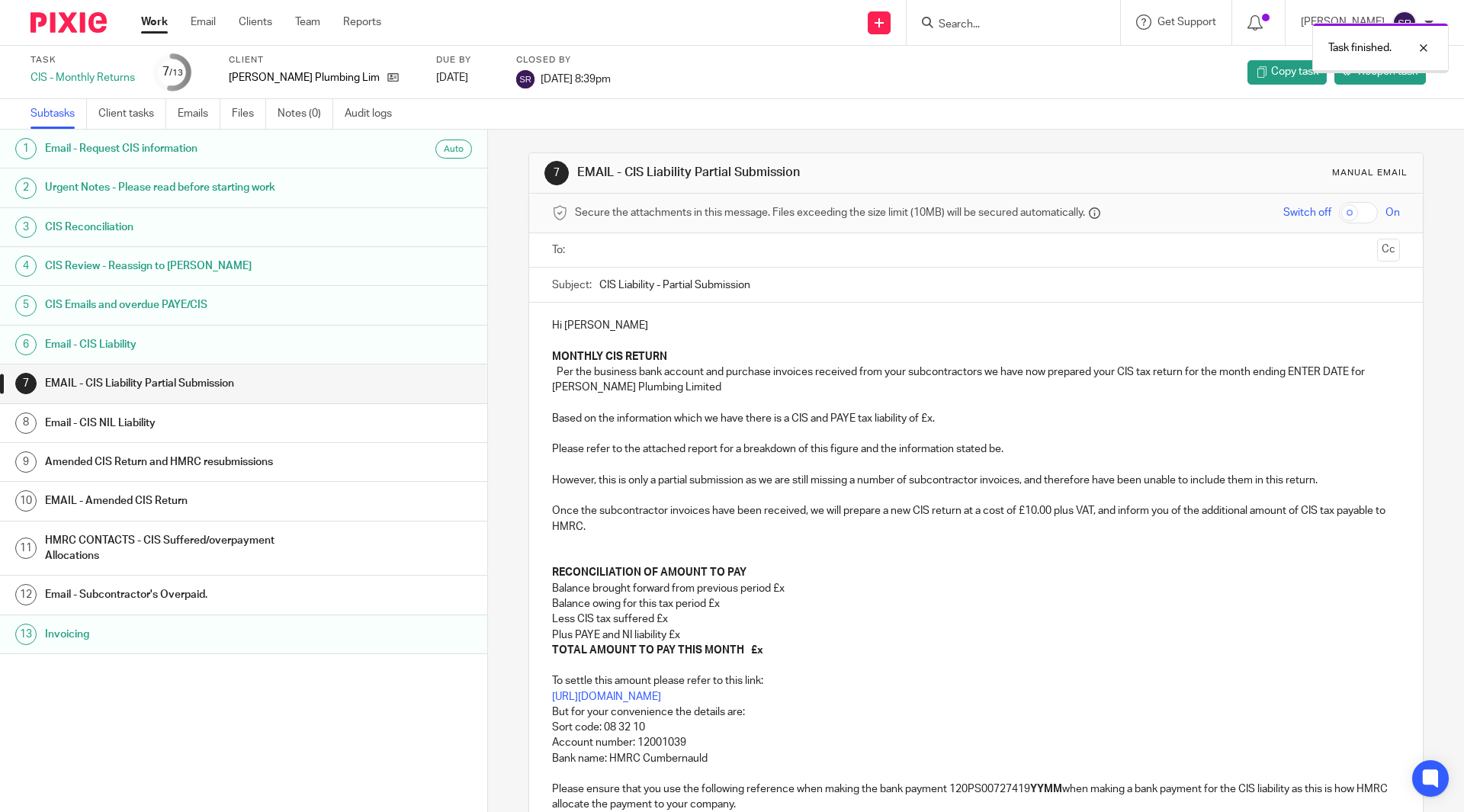
click at [149, 28] on link "Work" at bounding box center [154, 22] width 27 height 15
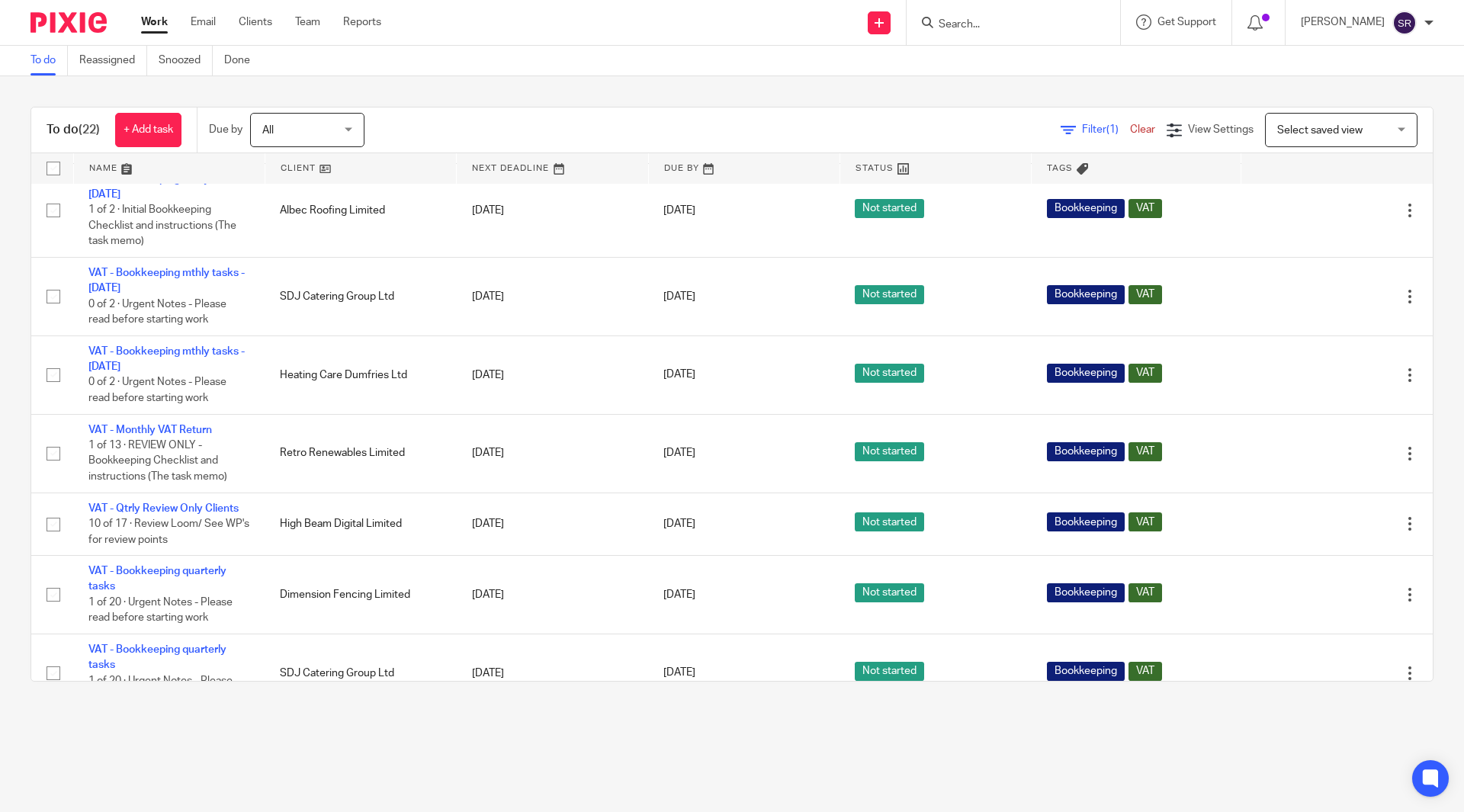
scroll to position [533, 0]
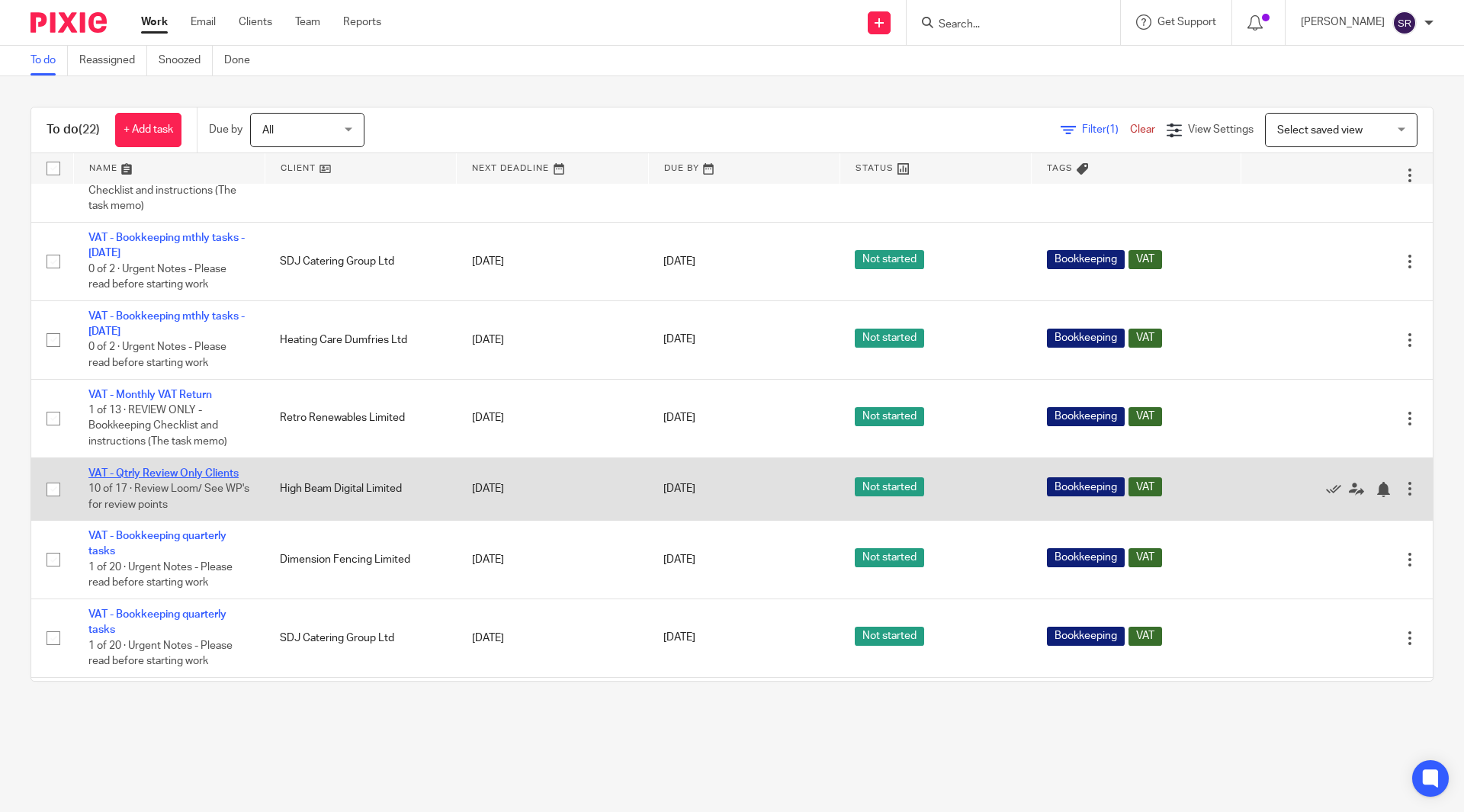
click at [191, 471] on link "VAT - Qtrly Review Only Clients" at bounding box center [164, 474] width 150 height 11
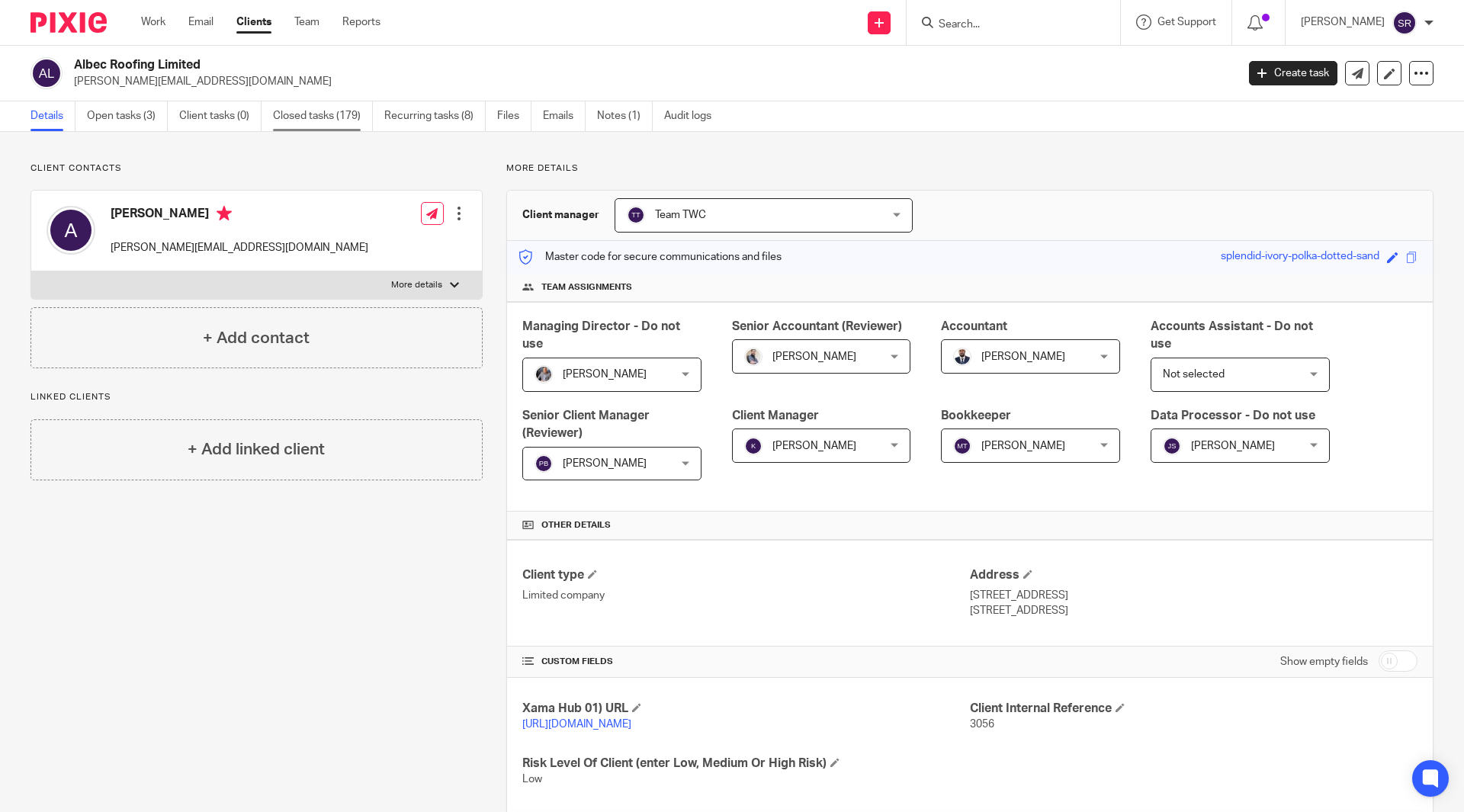
click at [350, 115] on link "Closed tasks (179)" at bounding box center [323, 116] width 99 height 30
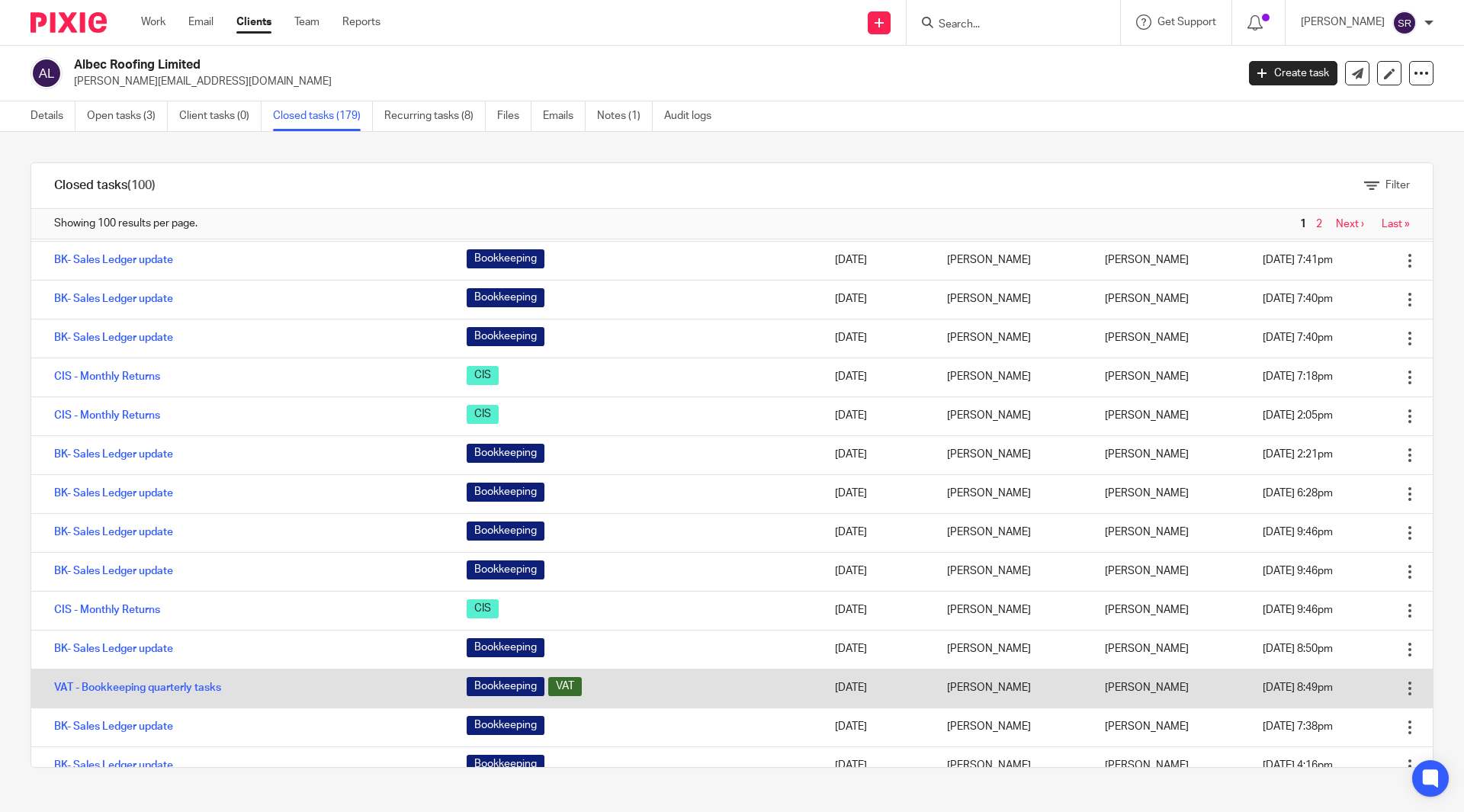
scroll to position [1449, 0]
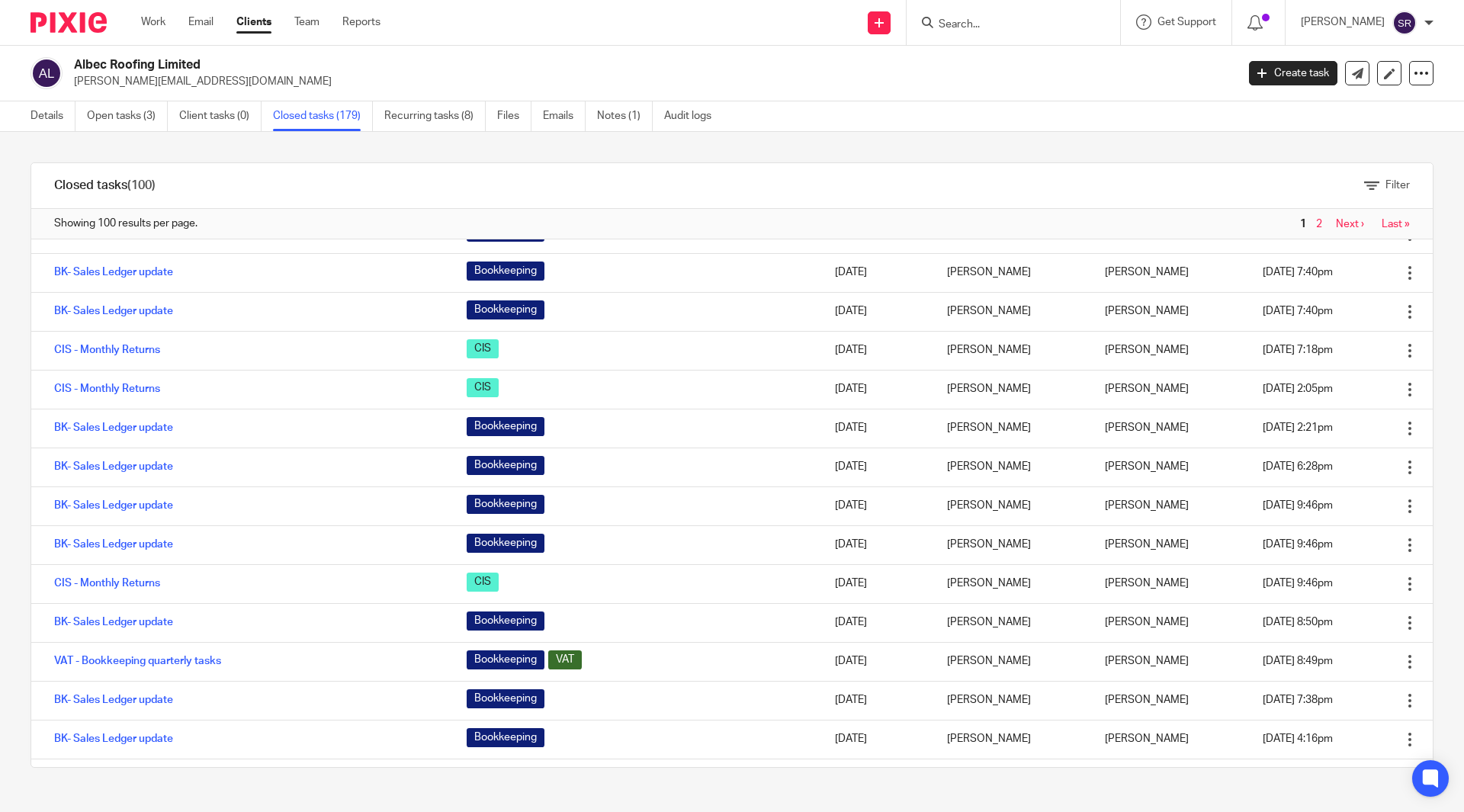
click at [10, 673] on div "Filter tasks Only show tasks matching all of these conditions 1 Task name Is Is…" at bounding box center [732, 471] width 1464 height 680
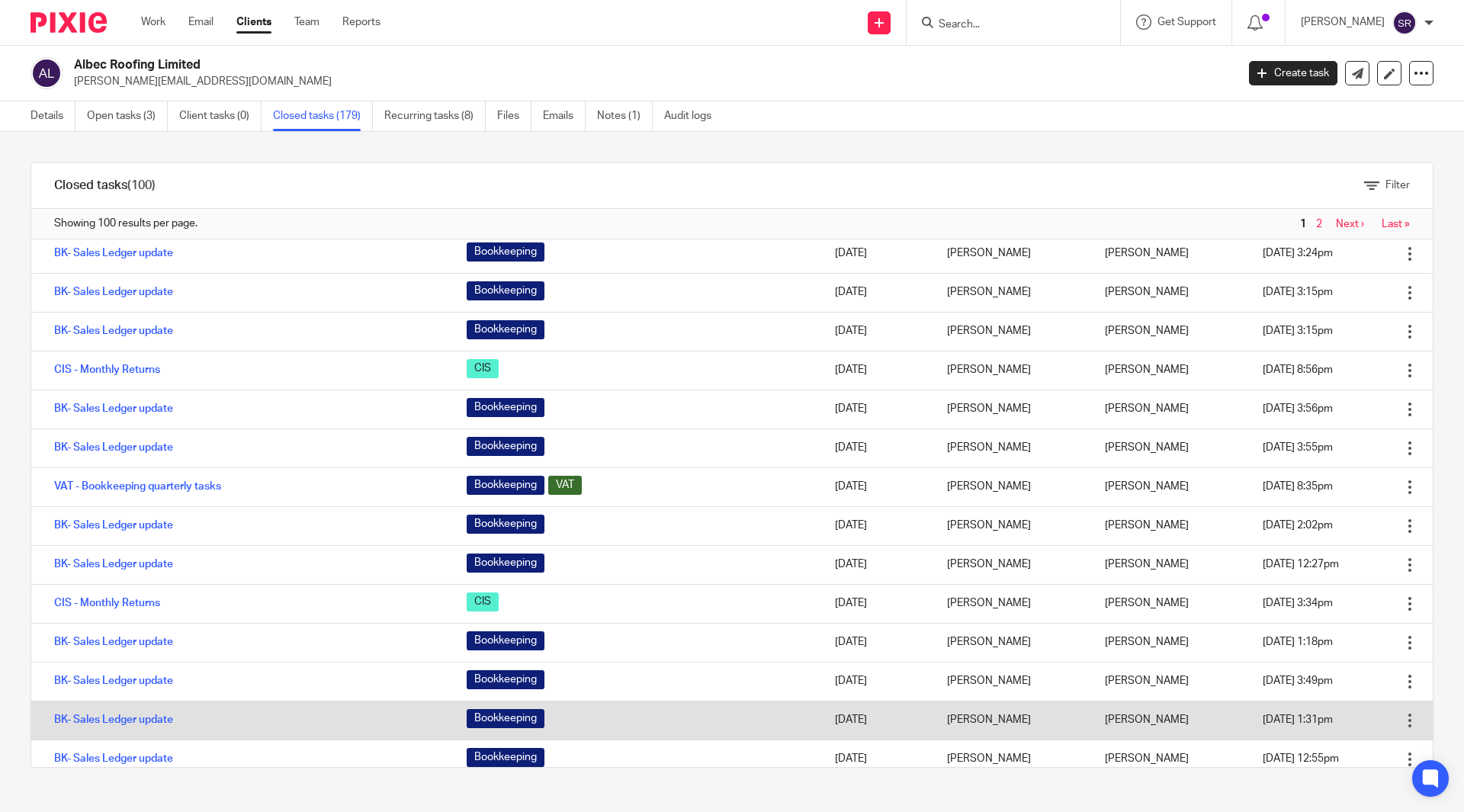
scroll to position [2363, 0]
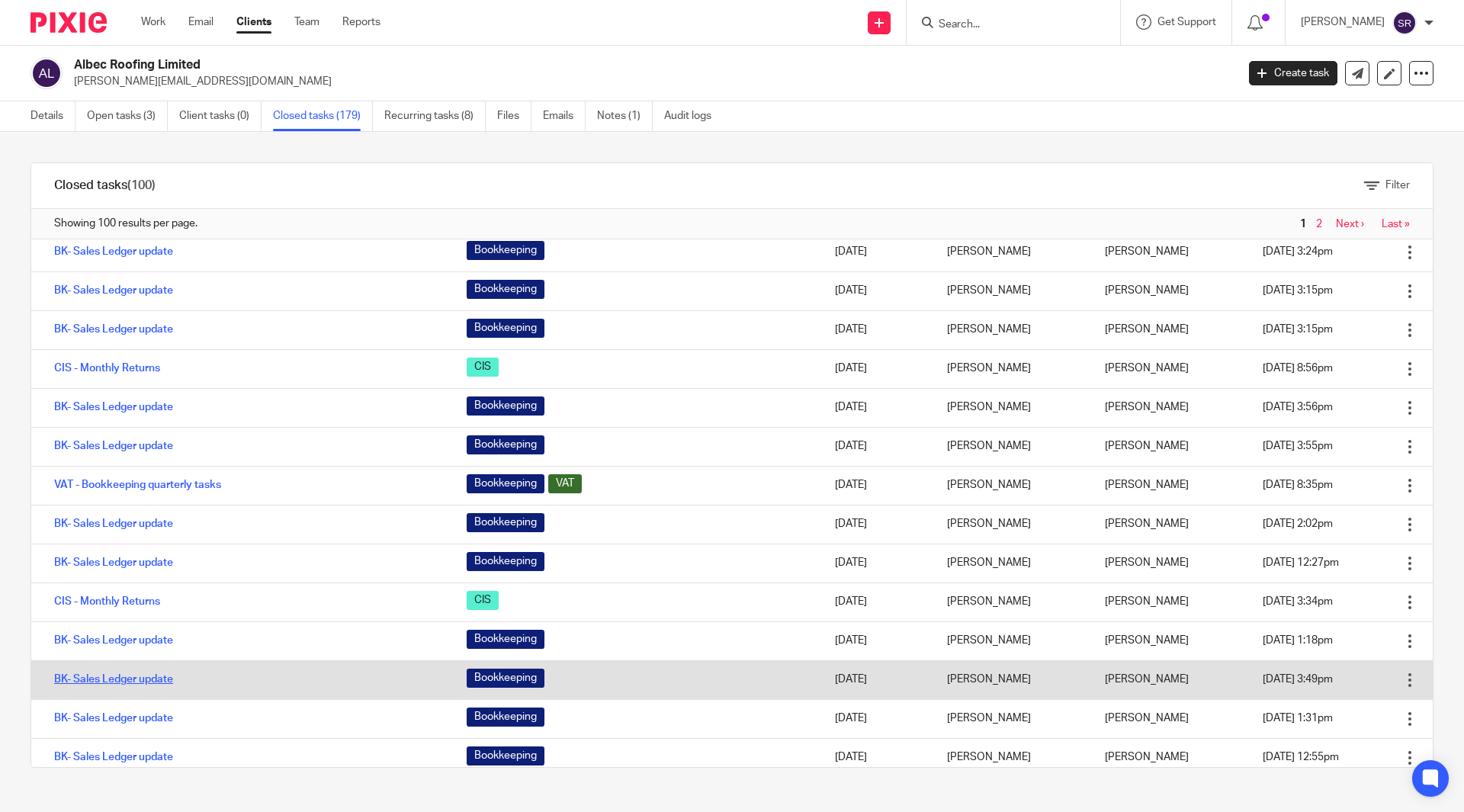
click at [107, 675] on link "BK- Sales Ledger update" at bounding box center [113, 680] width 119 height 11
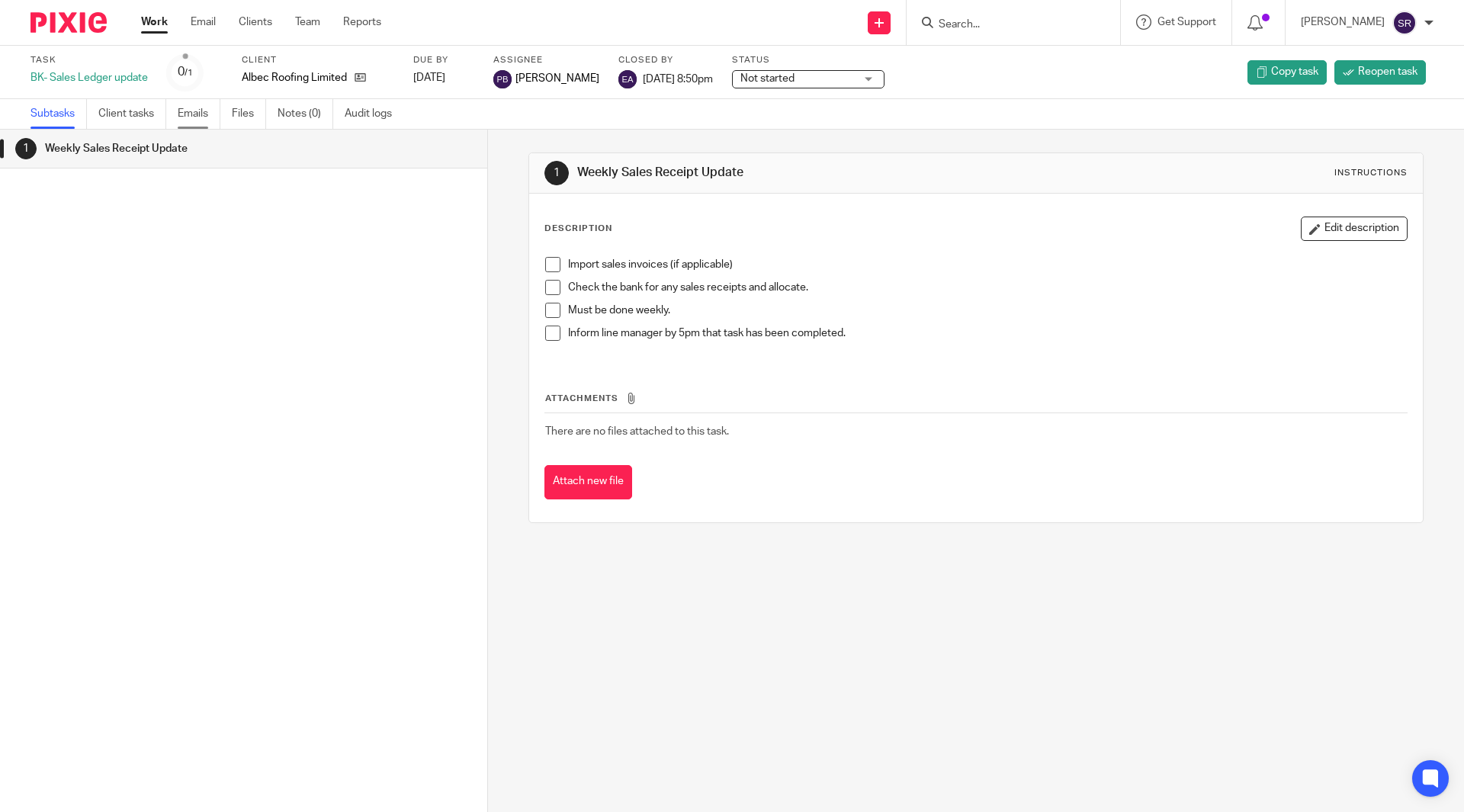
click at [200, 117] on link "Emails" at bounding box center [199, 114] width 43 height 30
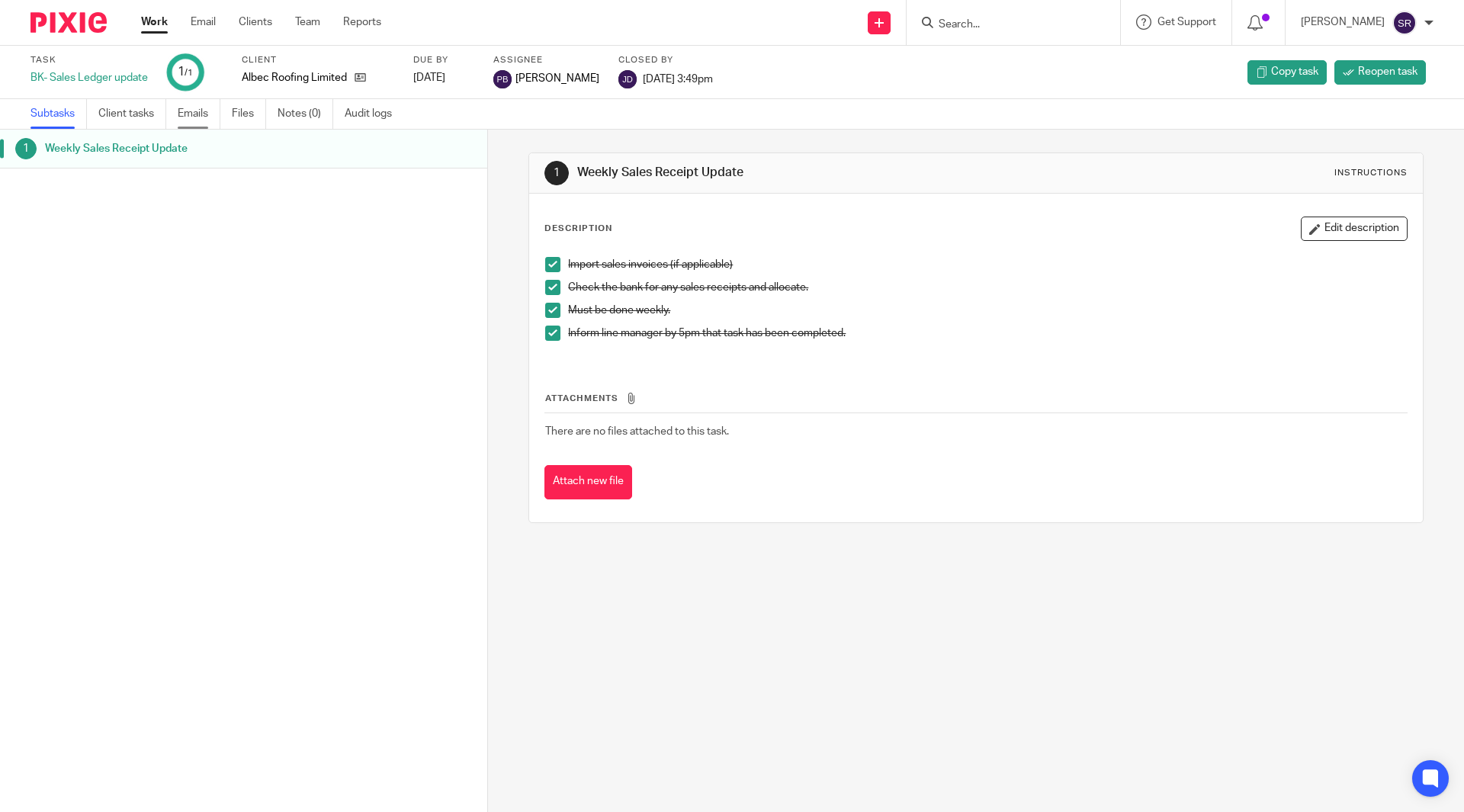
click at [201, 113] on link "Emails" at bounding box center [199, 114] width 43 height 30
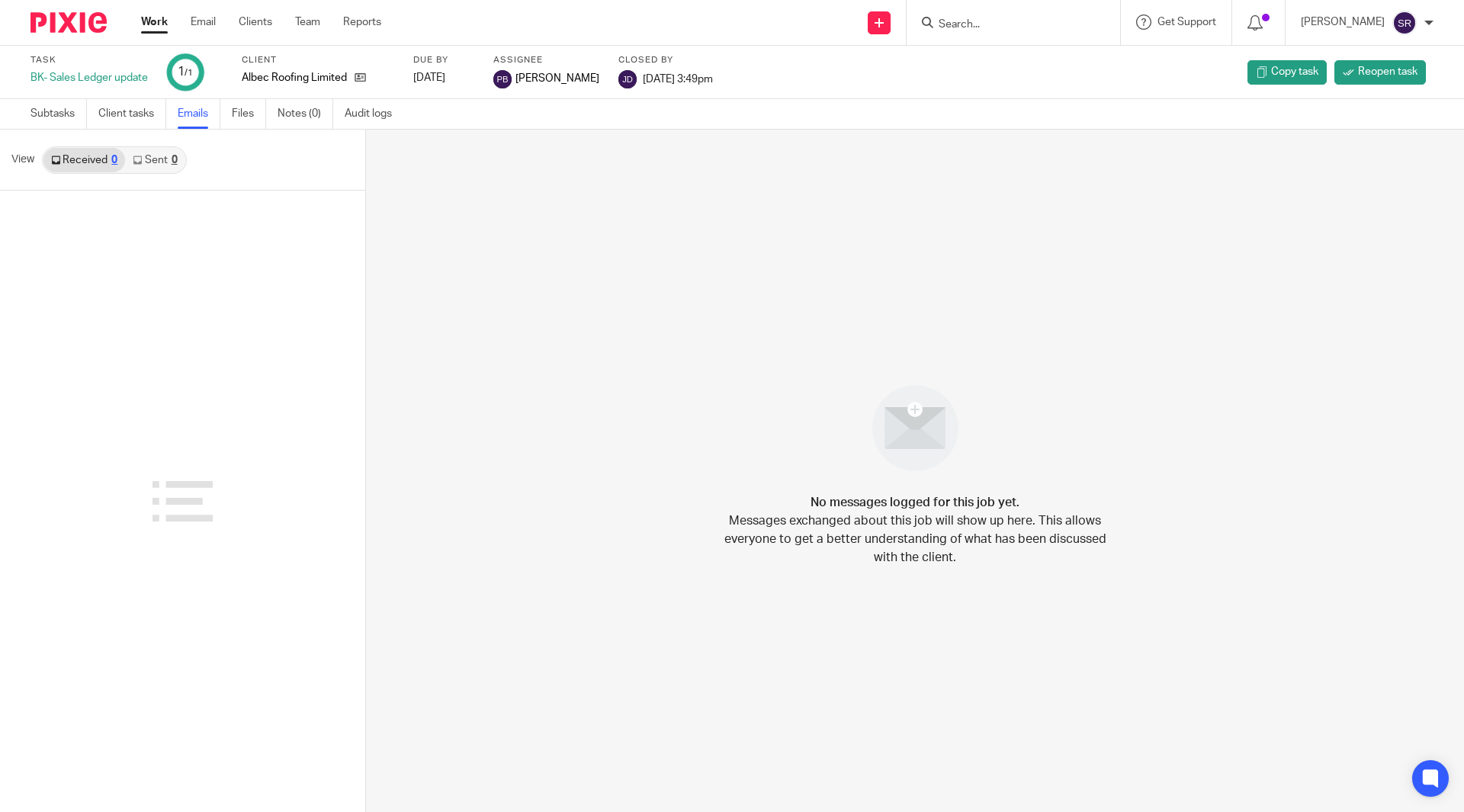
click at [155, 152] on link "Sent 0" at bounding box center [155, 160] width 60 height 24
click at [155, 23] on link "Work" at bounding box center [154, 22] width 27 height 15
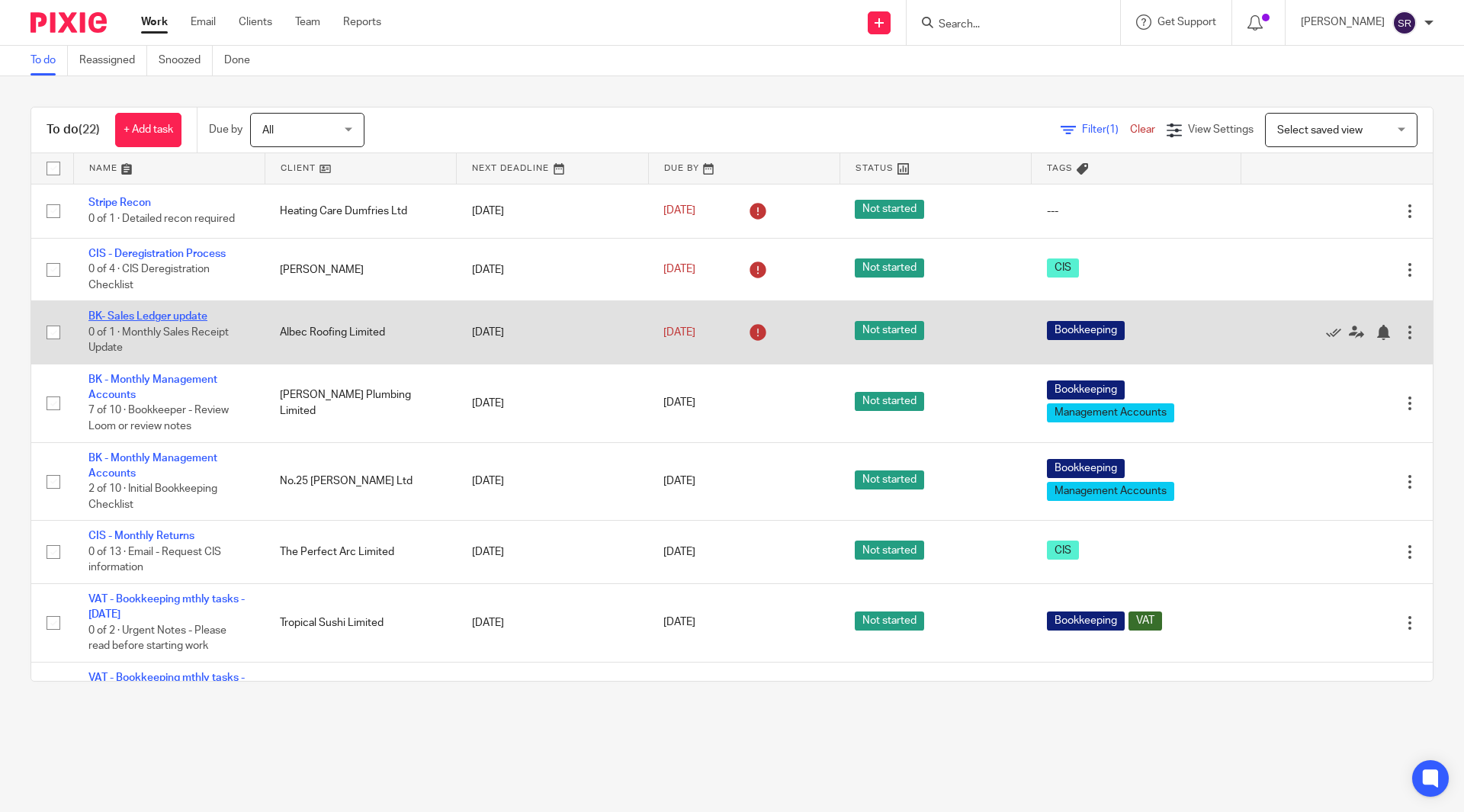
click at [177, 311] on link "BK- Sales Ledger update" at bounding box center [148, 316] width 119 height 11
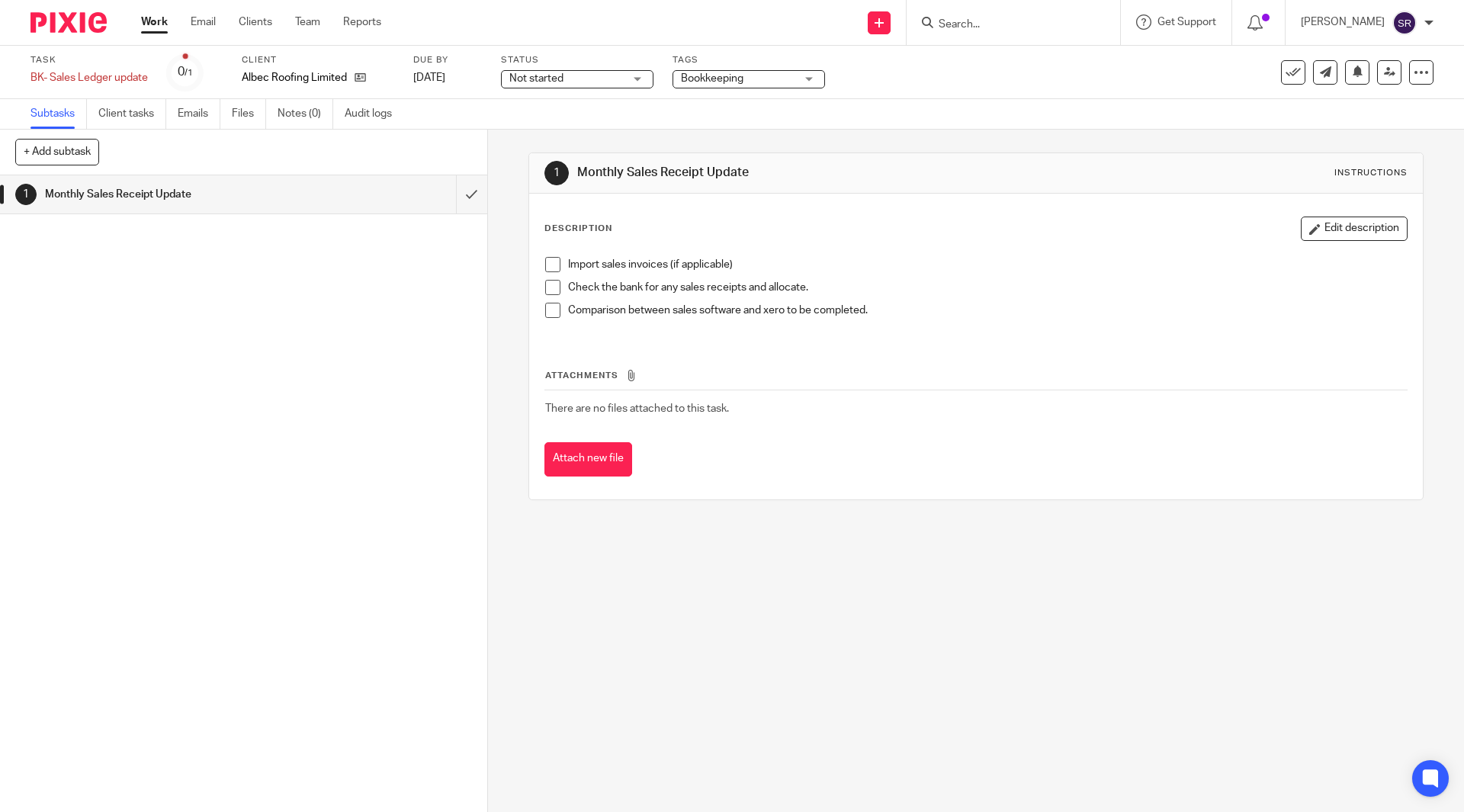
click at [545, 285] on span at bounding box center [553, 288] width 15 height 15
click at [545, 305] on span at bounding box center [553, 310] width 15 height 15
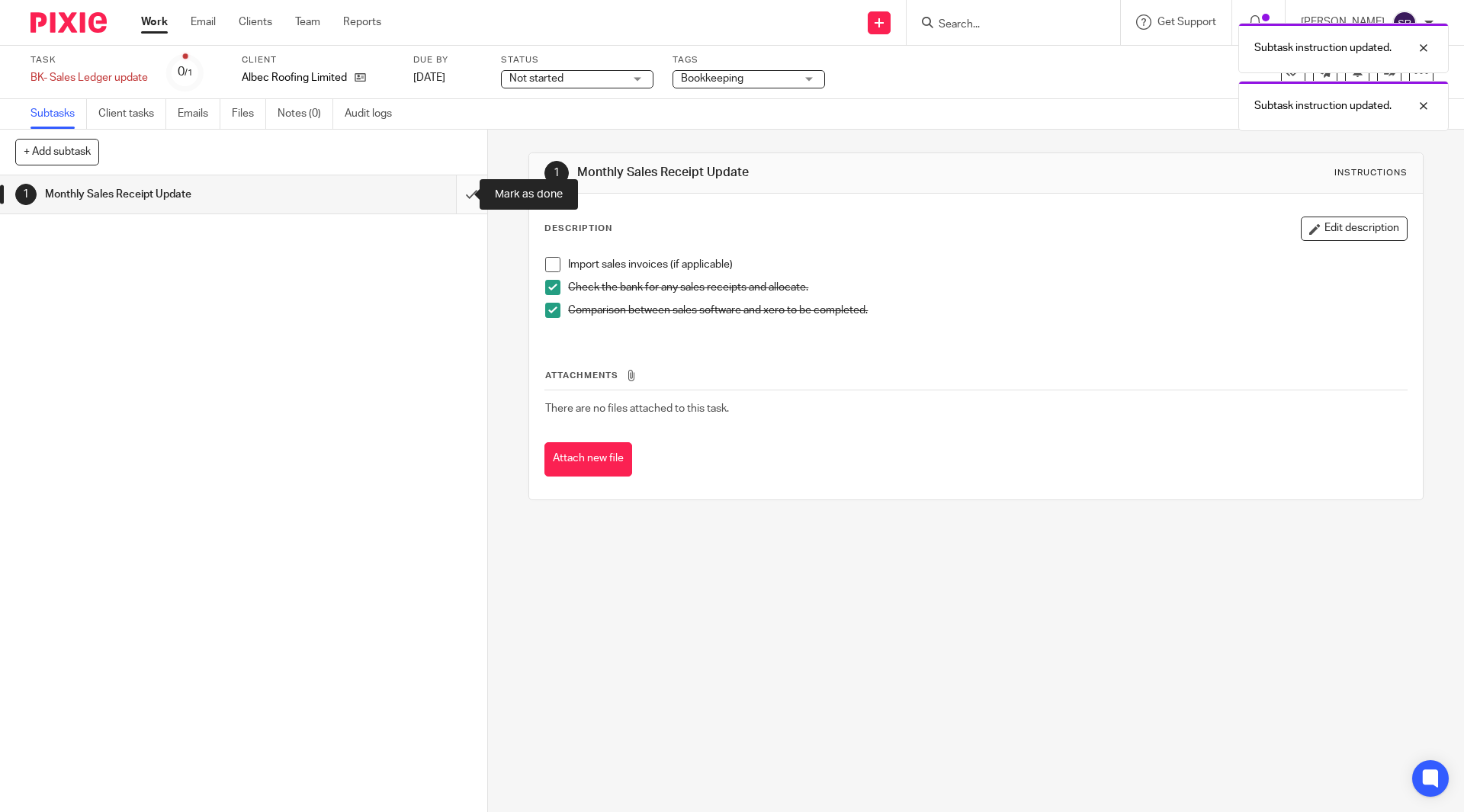
click at [455, 195] on input "submit" at bounding box center [243, 194] width 487 height 38
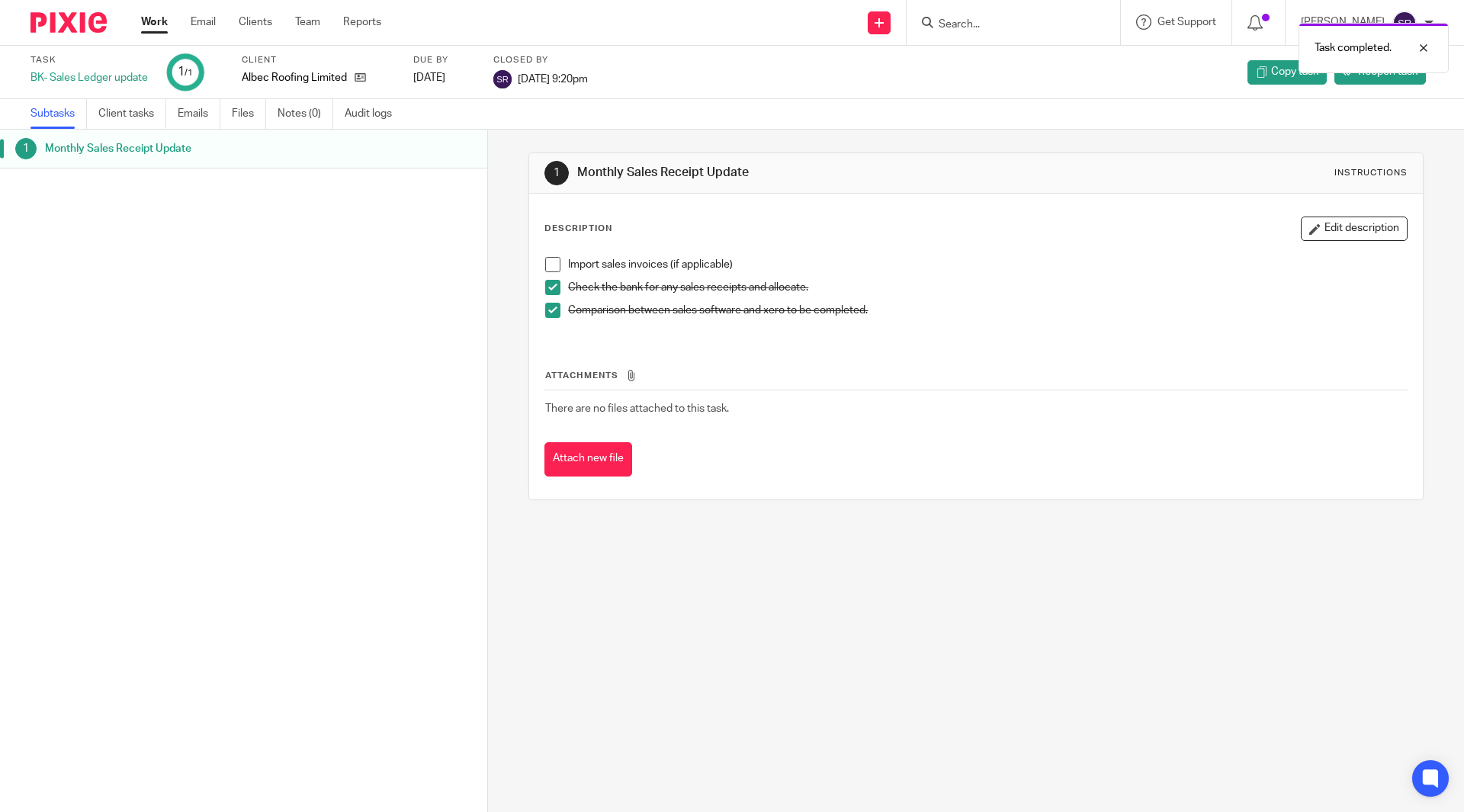
click at [158, 27] on link "Work" at bounding box center [154, 22] width 27 height 15
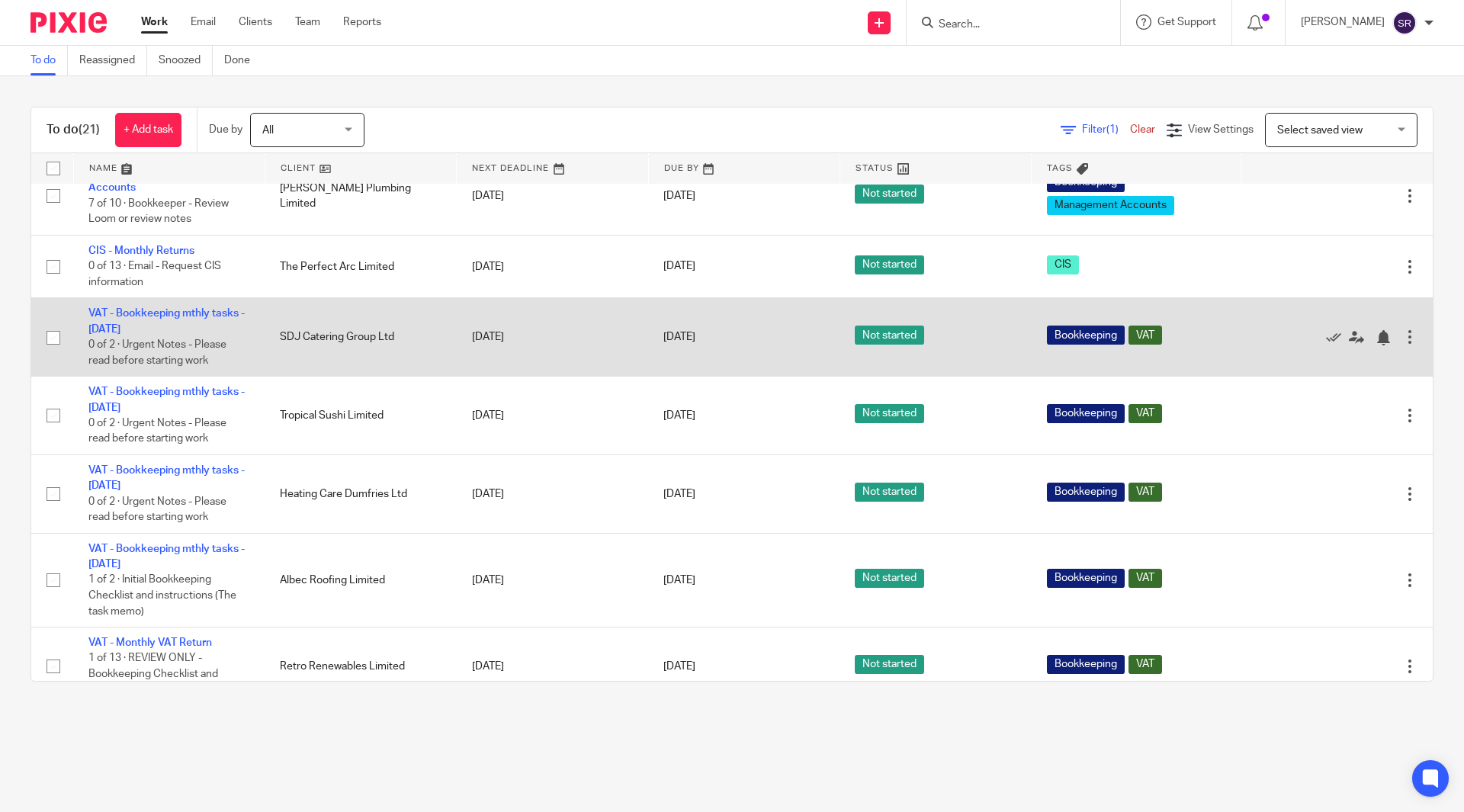
scroll to position [229, 0]
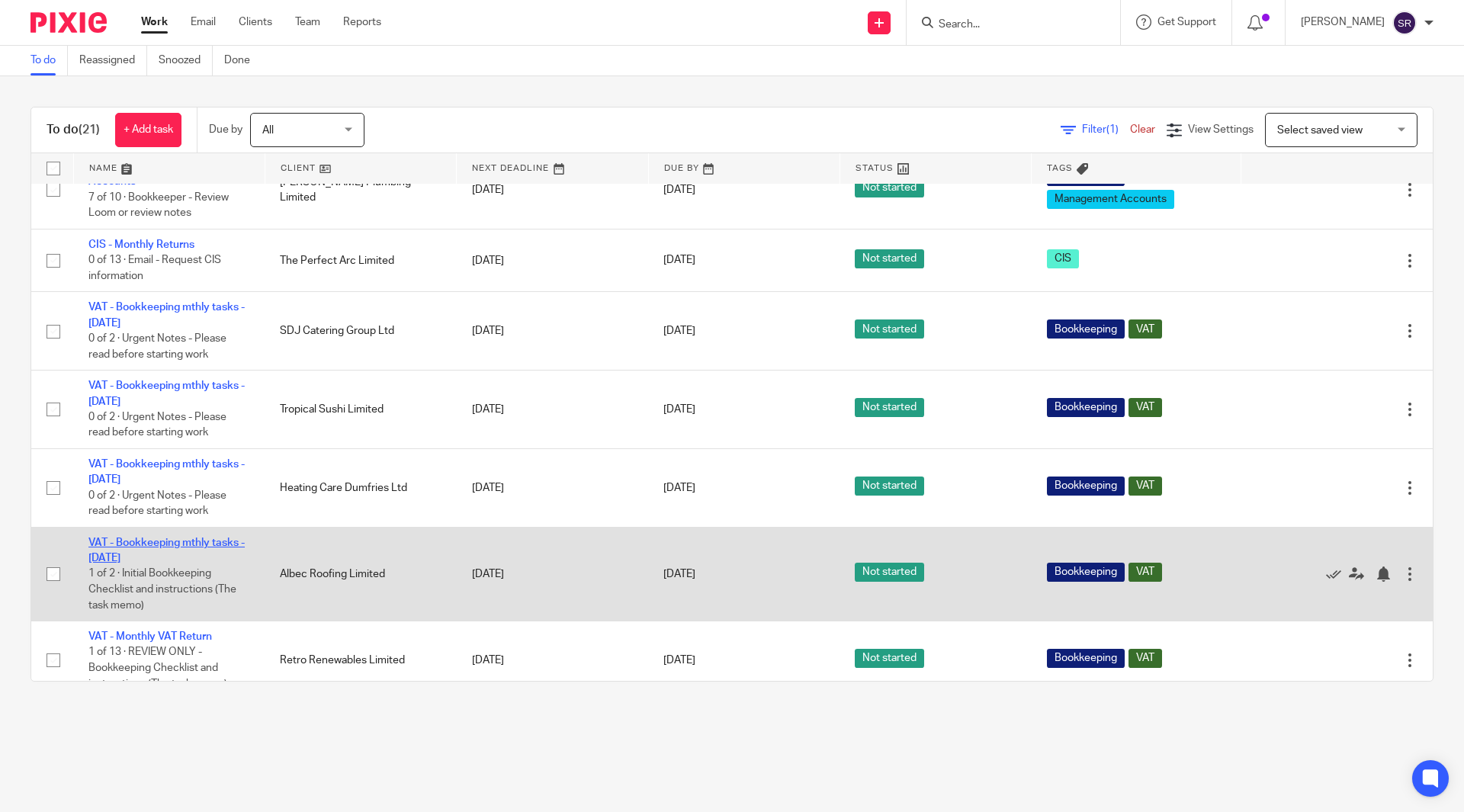
click at [182, 539] on link "VAT - Bookkeeping mthly tasks - August 2025" at bounding box center [167, 550] width 156 height 26
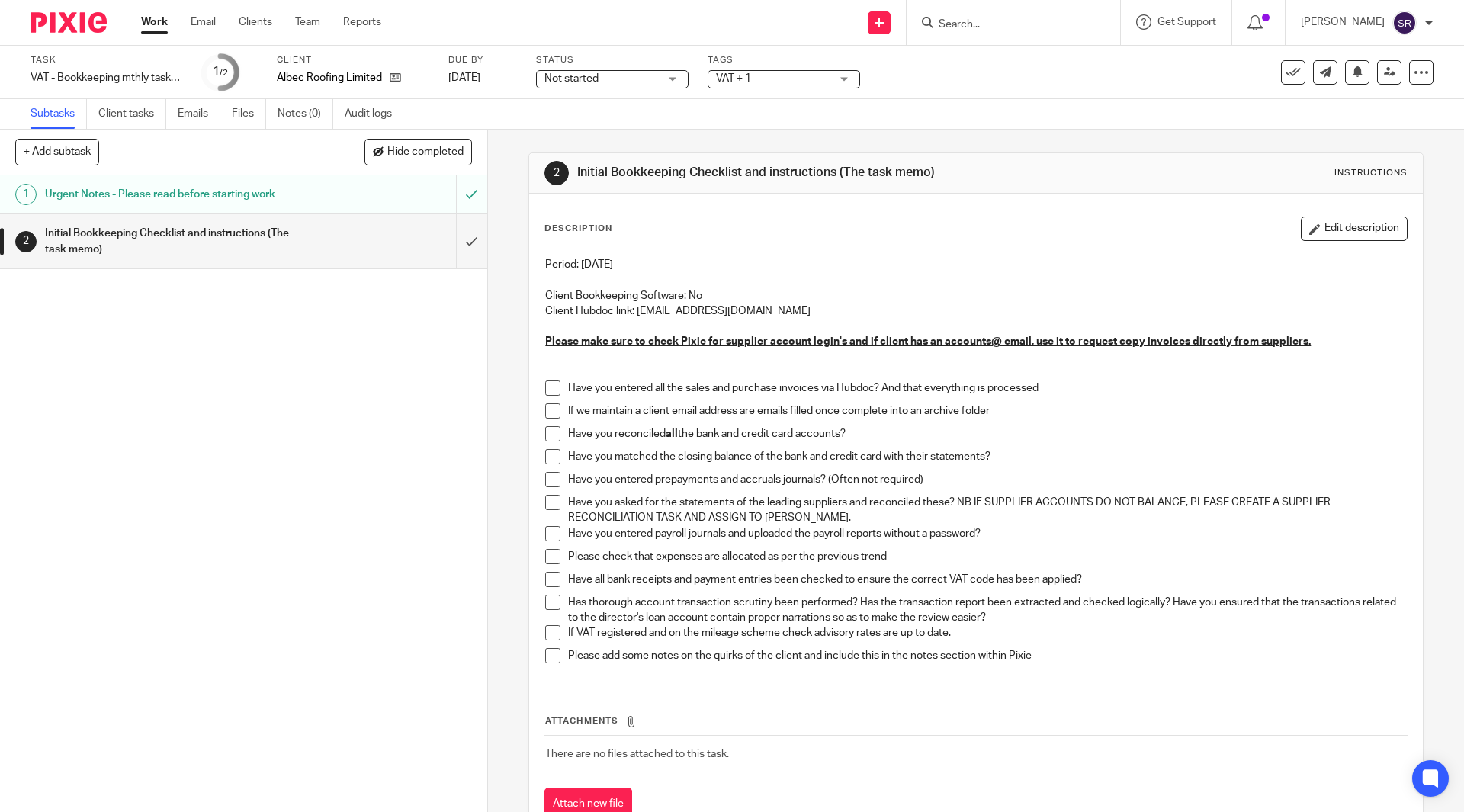
click at [538, 379] on div "Period: July 2025 Client Bookkeeping Software: No Client Hubdoc link: hubdoc.al…" at bounding box center [975, 466] width 876 height 433
click at [546, 393] on span at bounding box center [553, 388] width 15 height 15
click at [546, 411] on span at bounding box center [553, 411] width 15 height 15
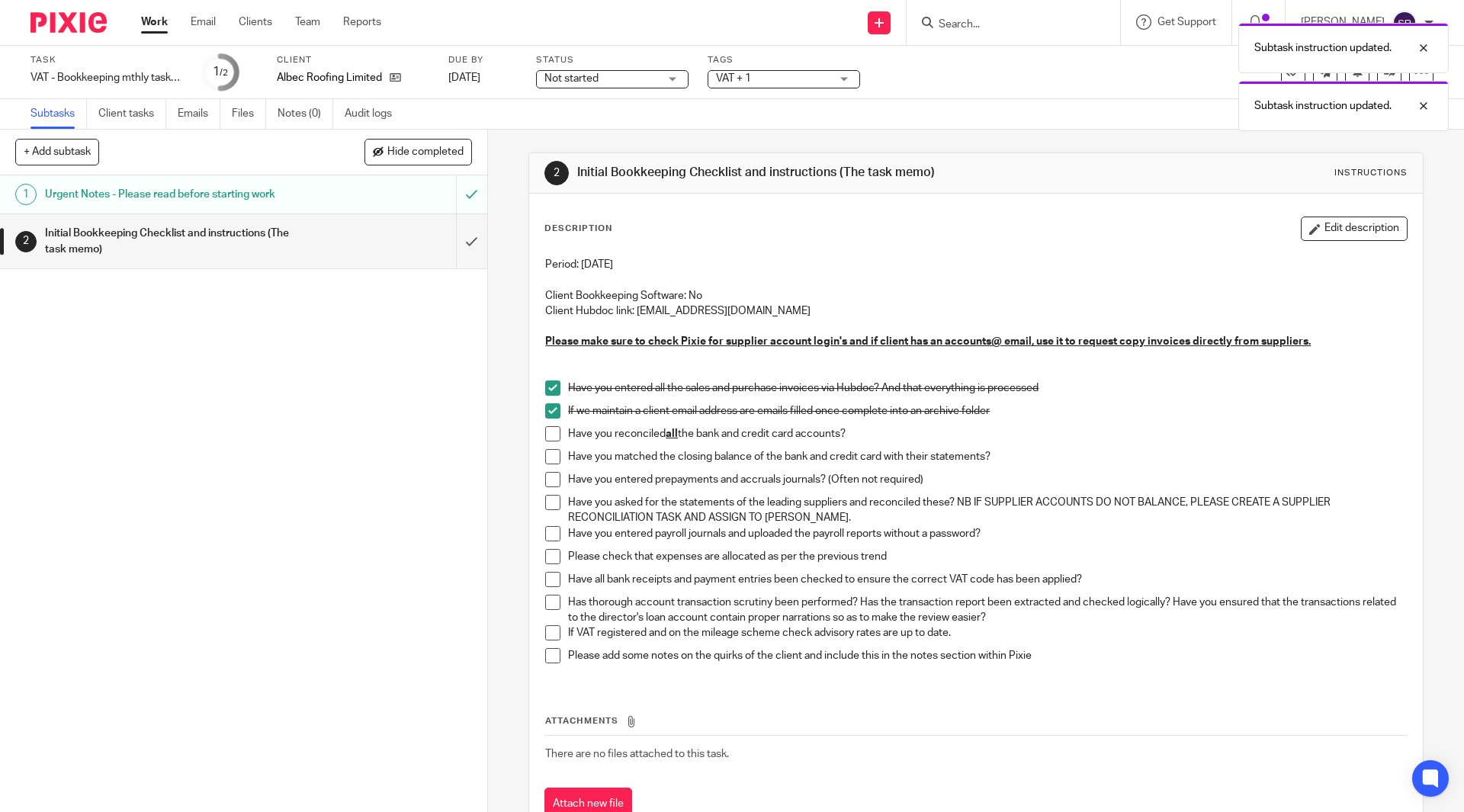
click at [546, 435] on span at bounding box center [553, 434] width 15 height 15
click at [546, 453] on span at bounding box center [553, 457] width 15 height 15
click at [546, 473] on span at bounding box center [553, 480] width 15 height 15
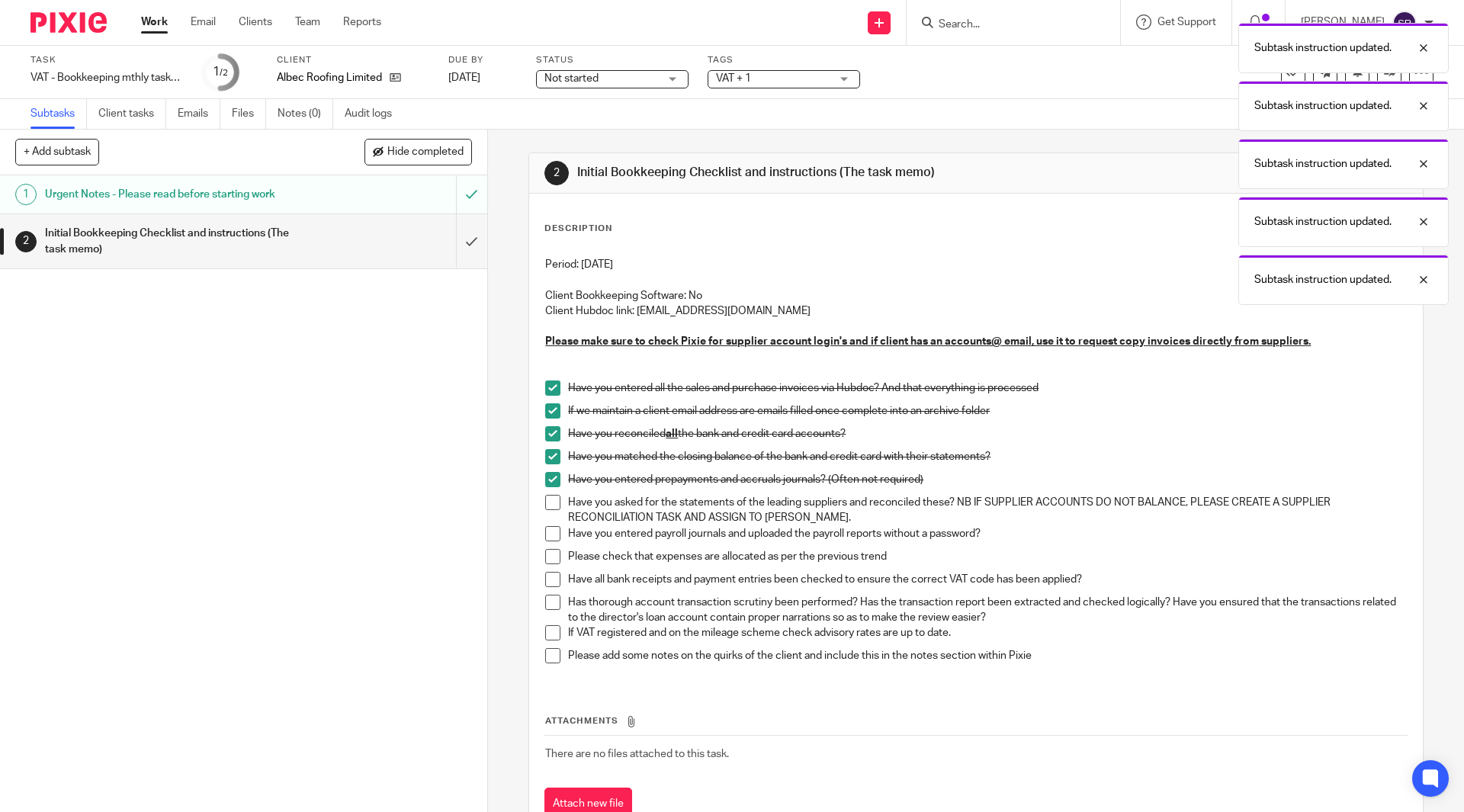
click at [545, 500] on span at bounding box center [553, 503] width 15 height 15
click at [546, 536] on span at bounding box center [553, 533] width 15 height 15
click at [548, 556] on span at bounding box center [553, 556] width 15 height 15
click at [551, 576] on span at bounding box center [553, 579] width 15 height 15
click at [551, 601] on span at bounding box center [553, 602] width 15 height 15
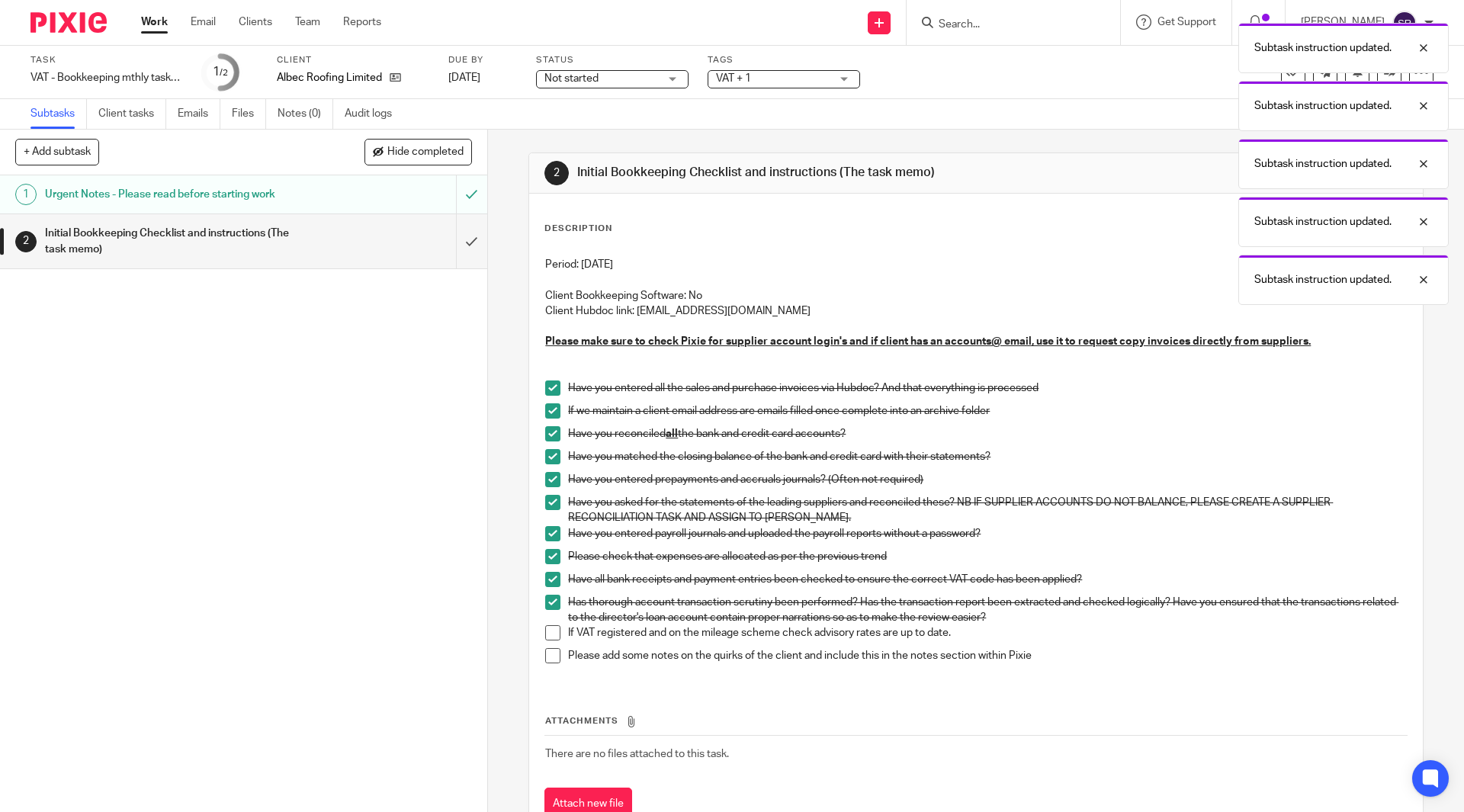
drag, startPoint x: 546, startPoint y: 631, endPoint x: 546, endPoint y: 654, distance: 23.0
click at [546, 632] on span at bounding box center [553, 633] width 15 height 15
click at [546, 656] on span at bounding box center [553, 656] width 15 height 15
click at [454, 228] on input "submit" at bounding box center [243, 241] width 487 height 54
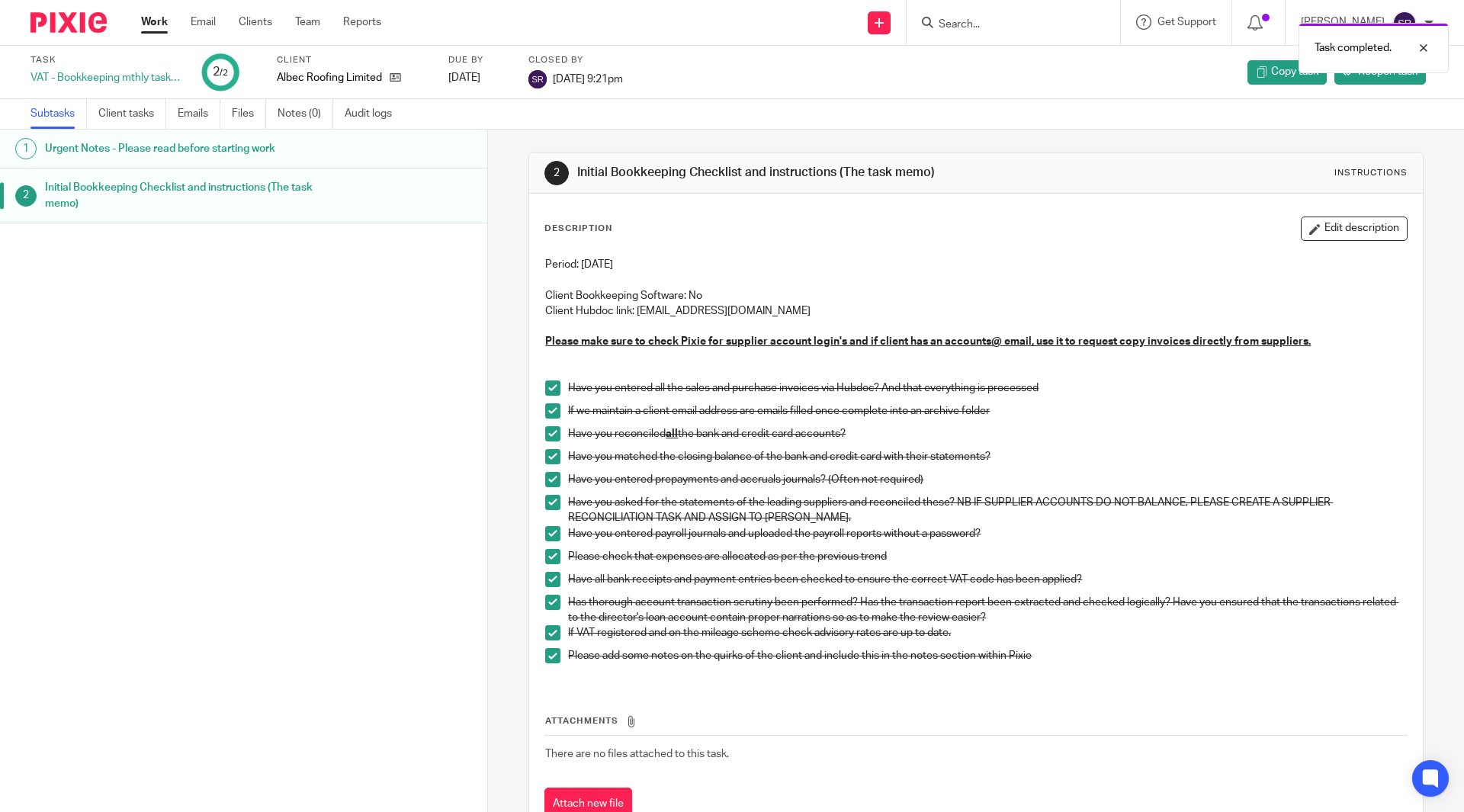
click at [154, 23] on link "Work" at bounding box center [154, 22] width 27 height 15
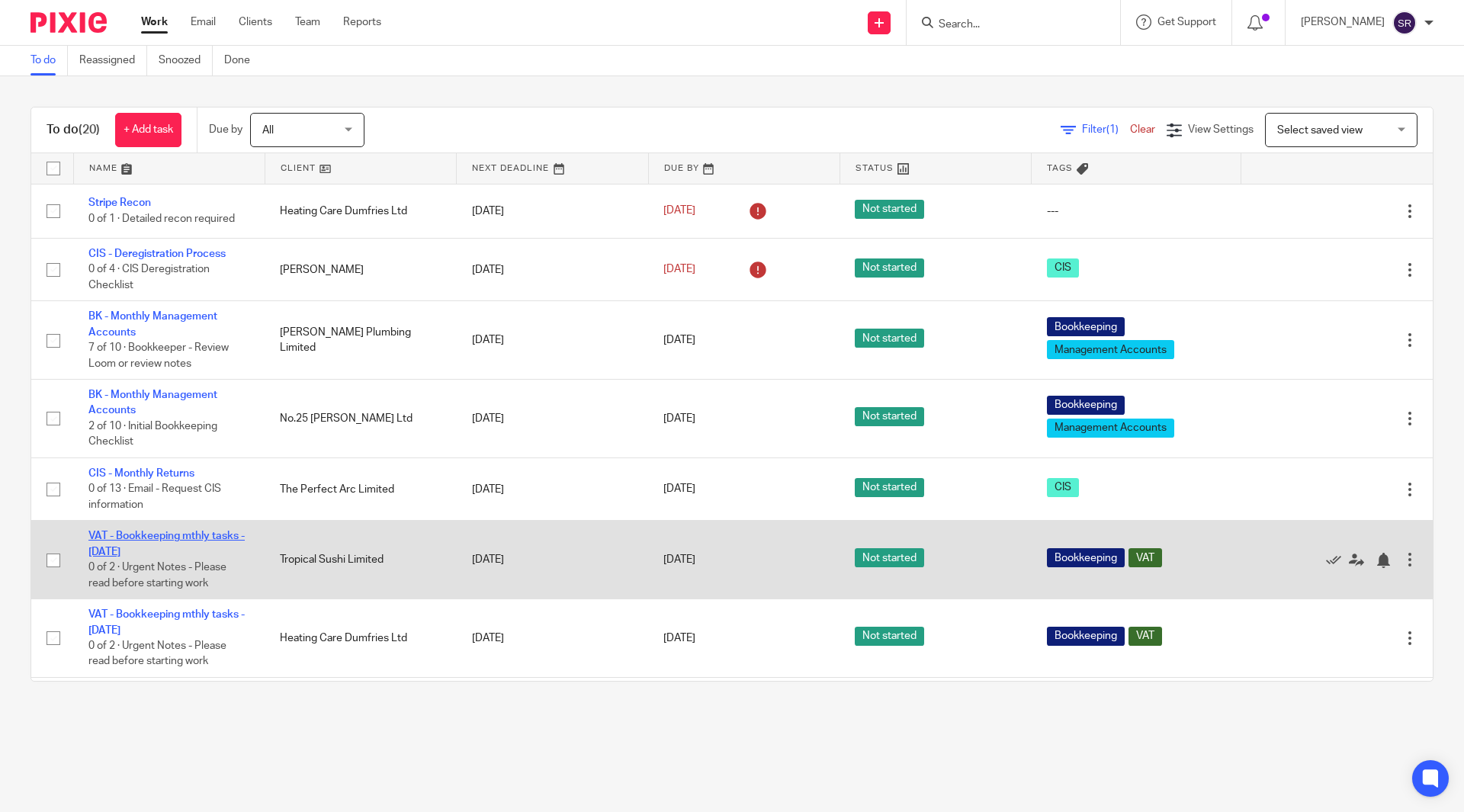
click at [202, 535] on link "VAT - Bookkeeping mthly tasks - [DATE]" at bounding box center [167, 543] width 156 height 26
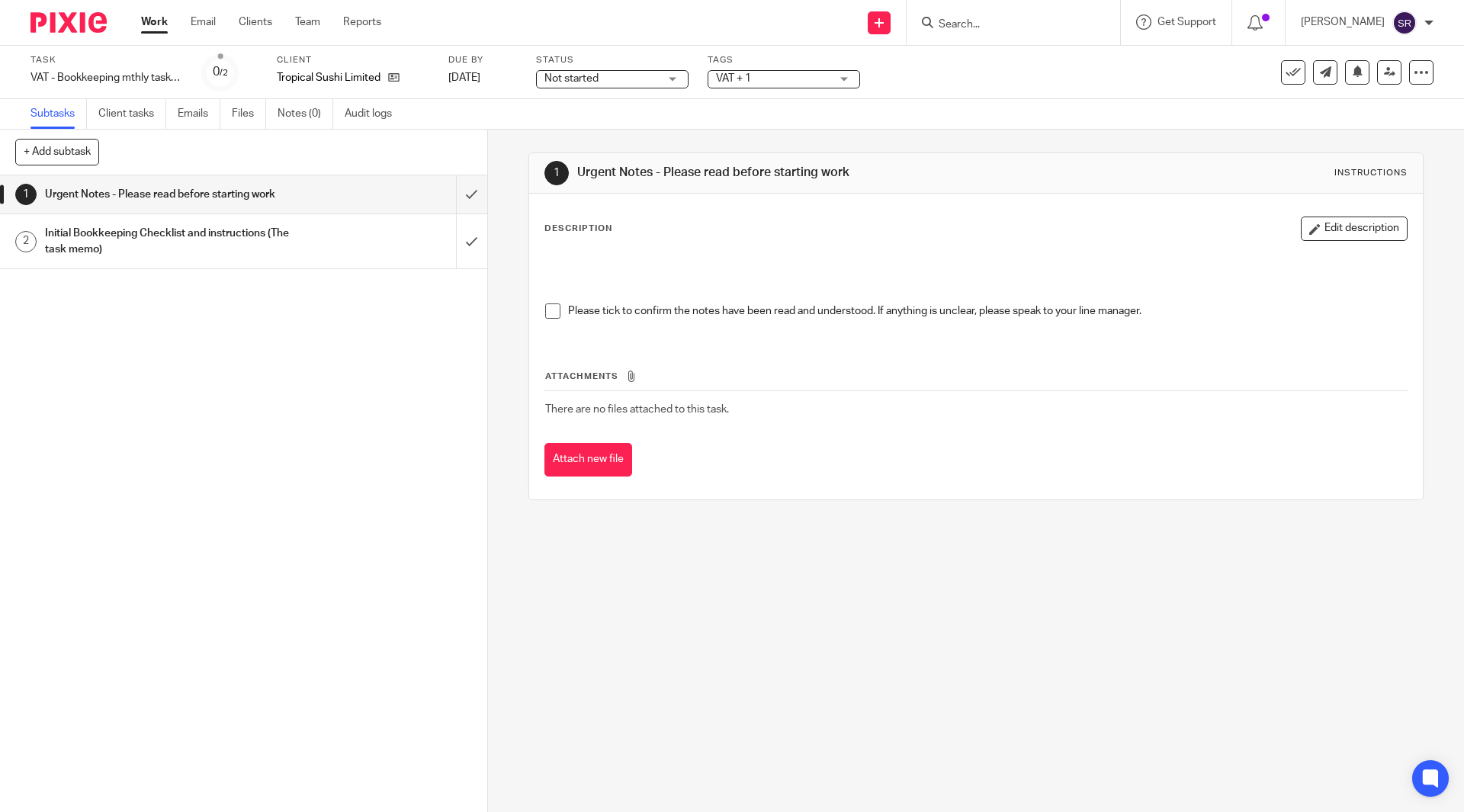
click at [545, 313] on span at bounding box center [553, 311] width 15 height 15
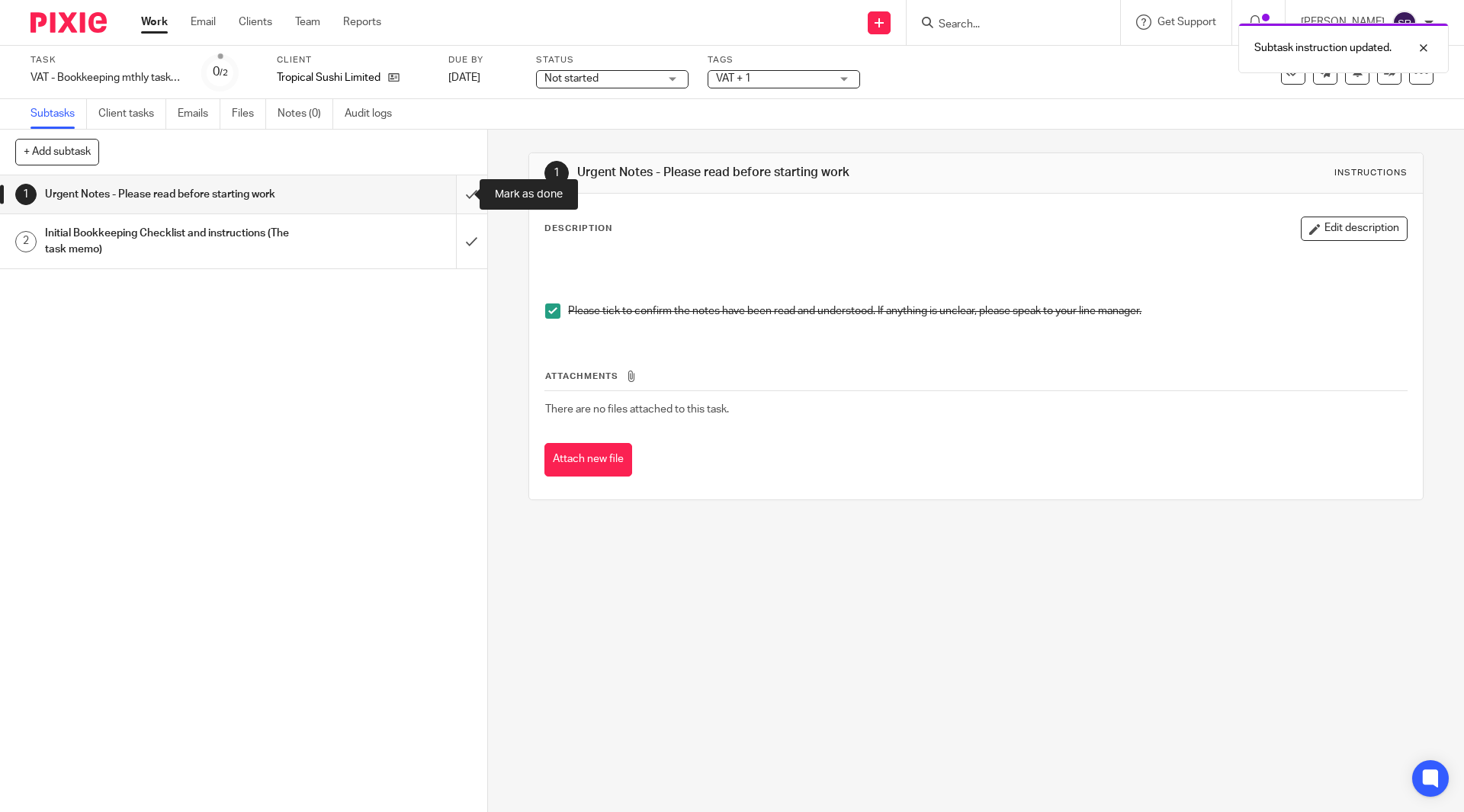
click at [456, 197] on input "submit" at bounding box center [243, 194] width 487 height 38
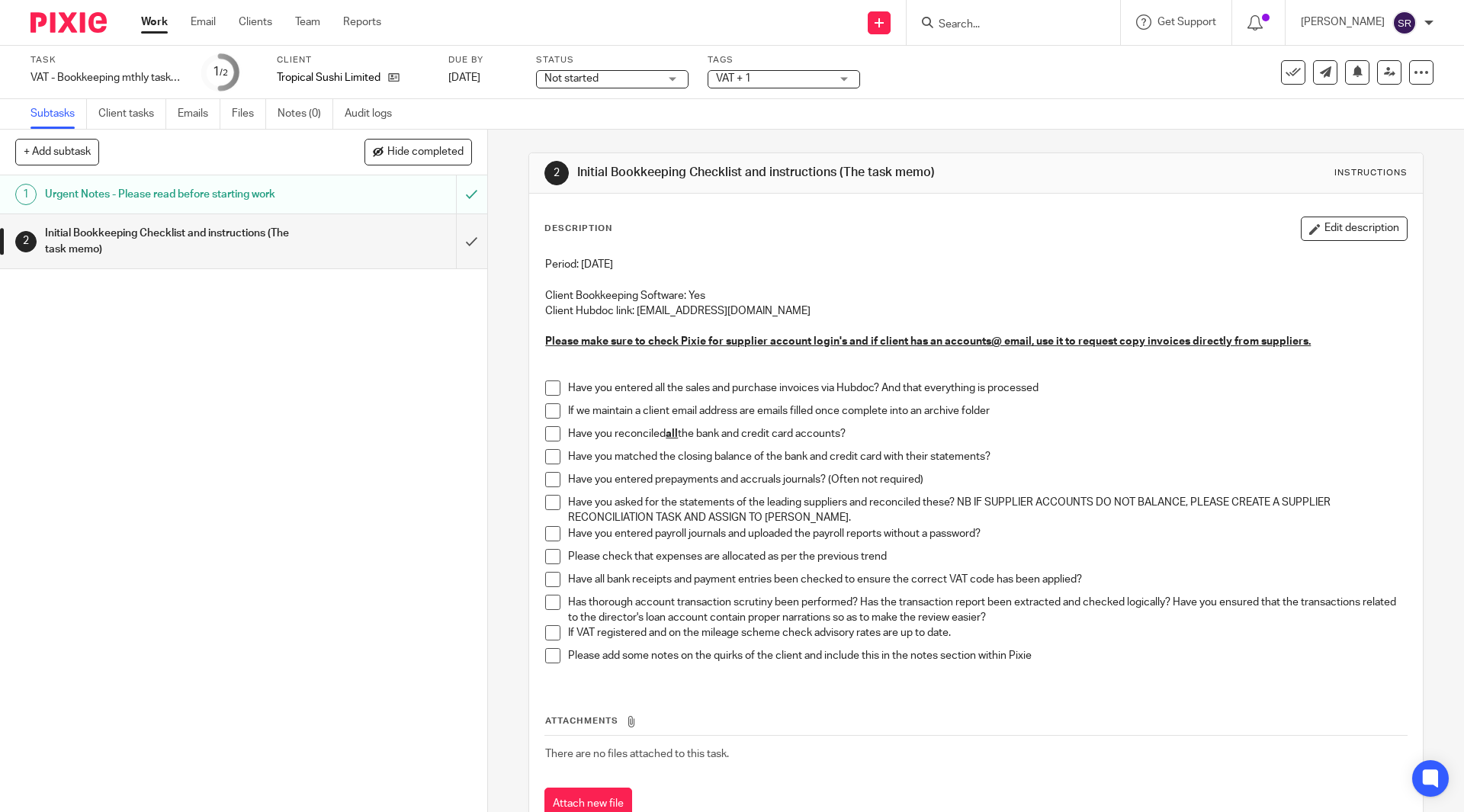
click at [455, 239] on input "submit" at bounding box center [243, 241] width 487 height 54
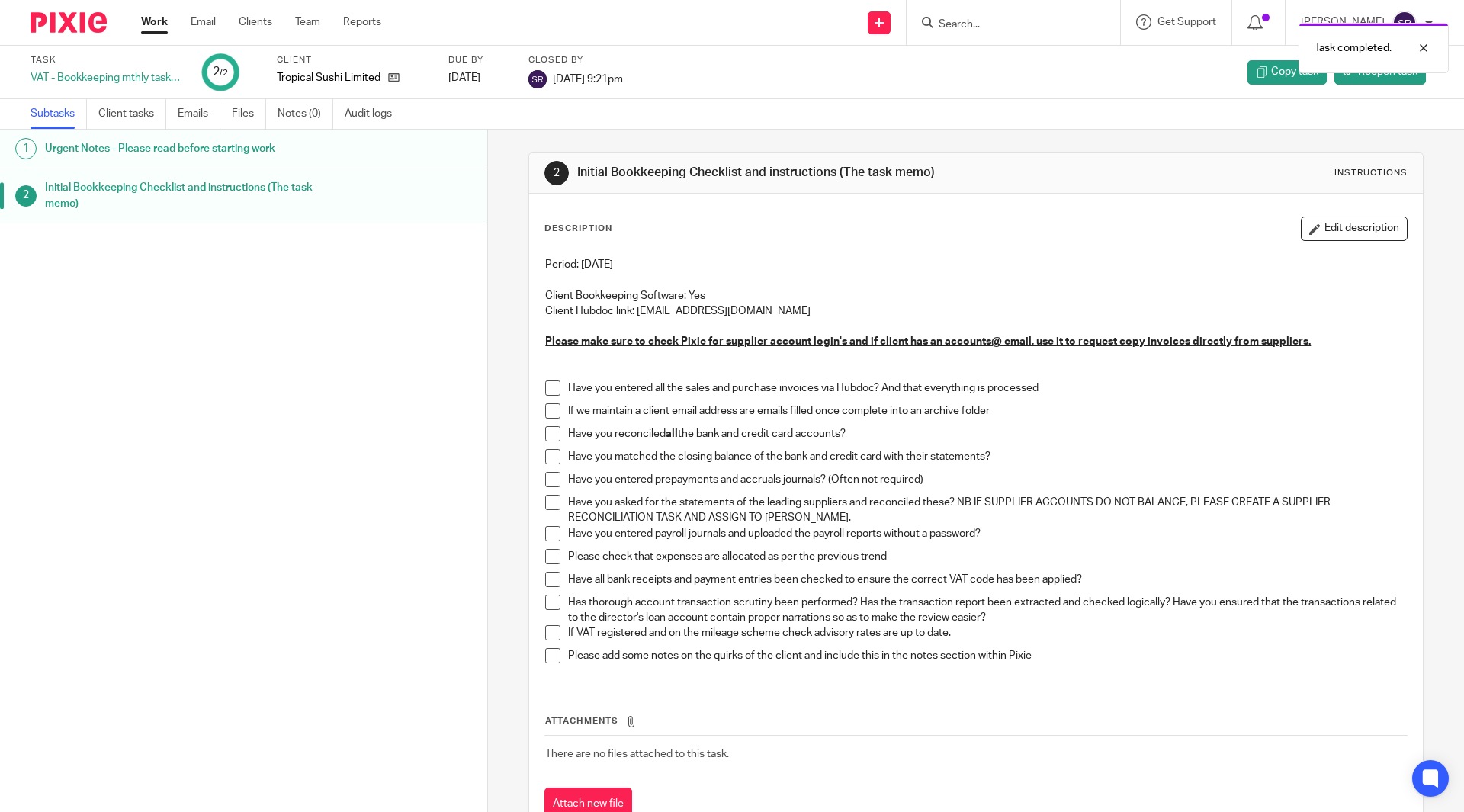
click at [145, 22] on link "Work" at bounding box center [154, 22] width 27 height 15
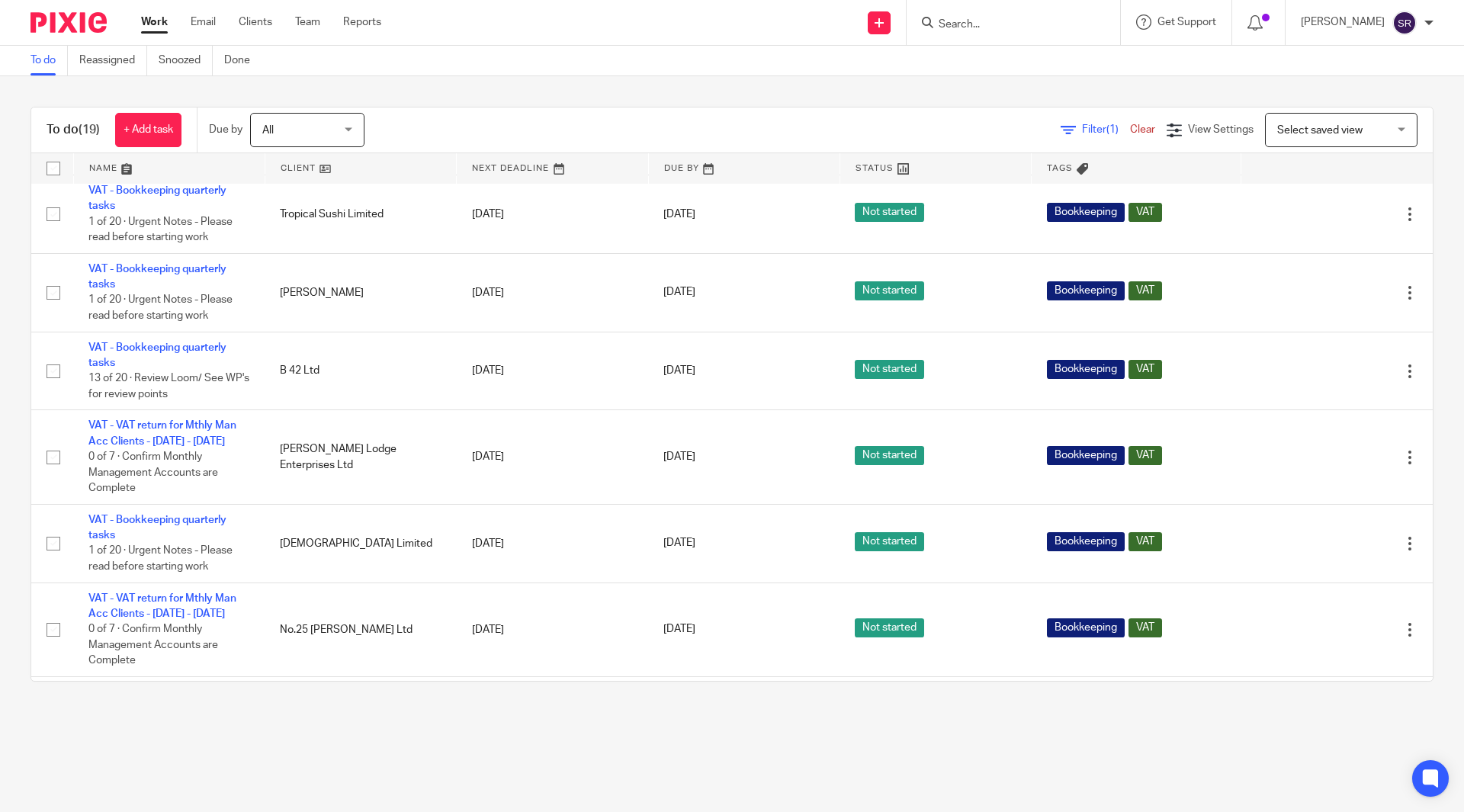
scroll to position [784, 0]
